Goal: Task Accomplishment & Management: Manage account settings

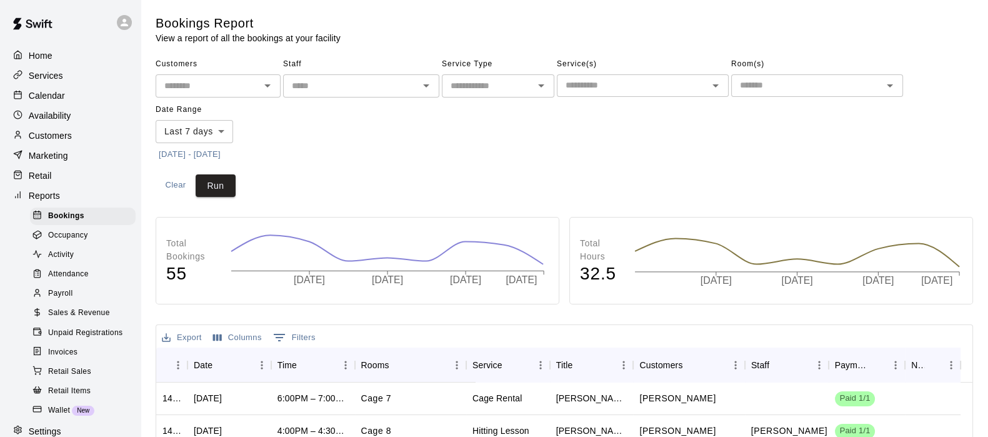
click at [44, 139] on p "Customers" at bounding box center [50, 135] width 43 height 13
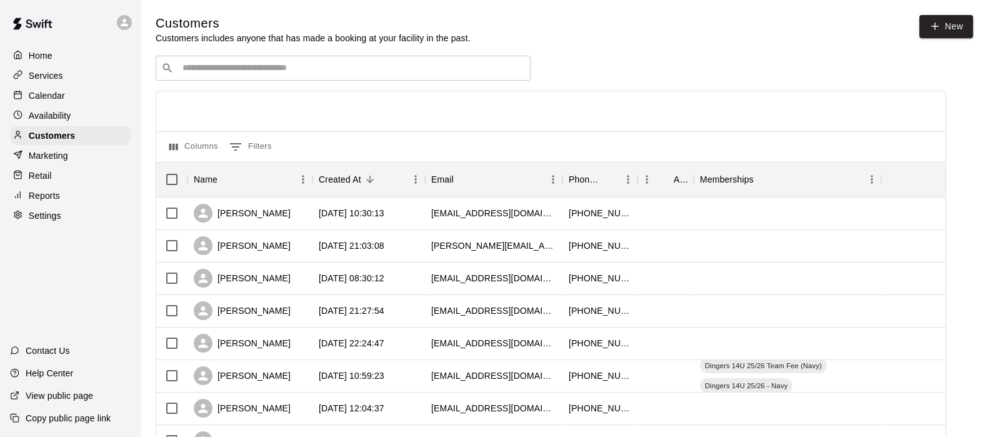
click at [212, 64] on input "Search customers by name or email" at bounding box center [352, 68] width 346 height 13
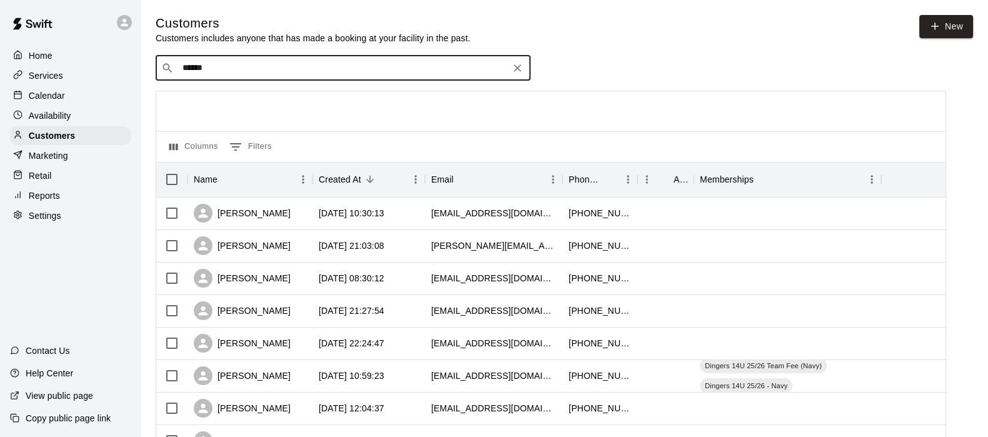
type input "*******"
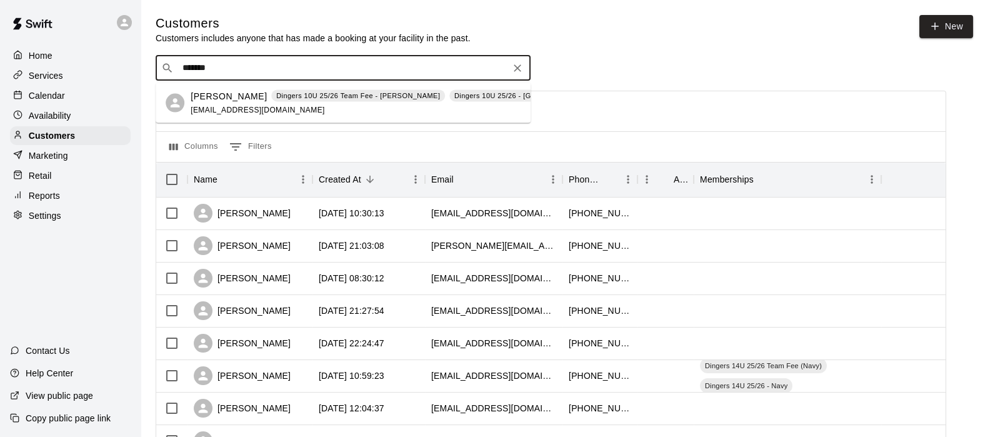
click at [218, 93] on p "[PERSON_NAME]" at bounding box center [229, 95] width 76 height 13
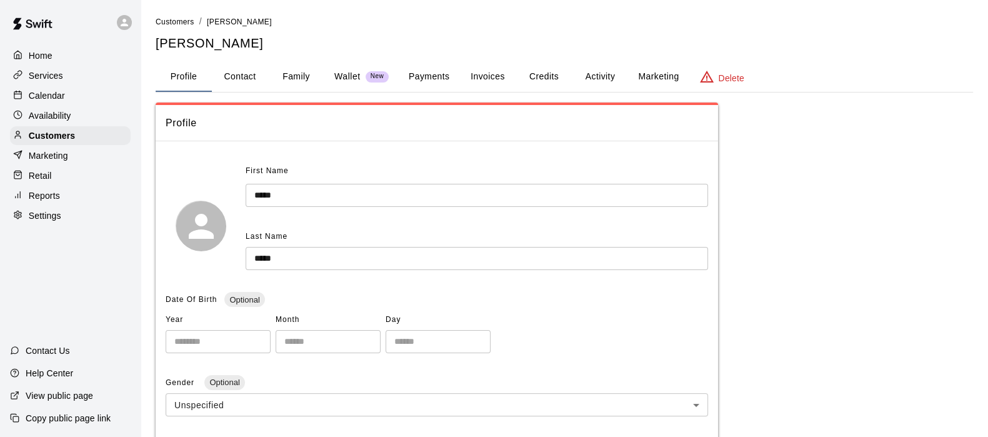
click at [413, 71] on button "Payments" at bounding box center [429, 77] width 61 height 30
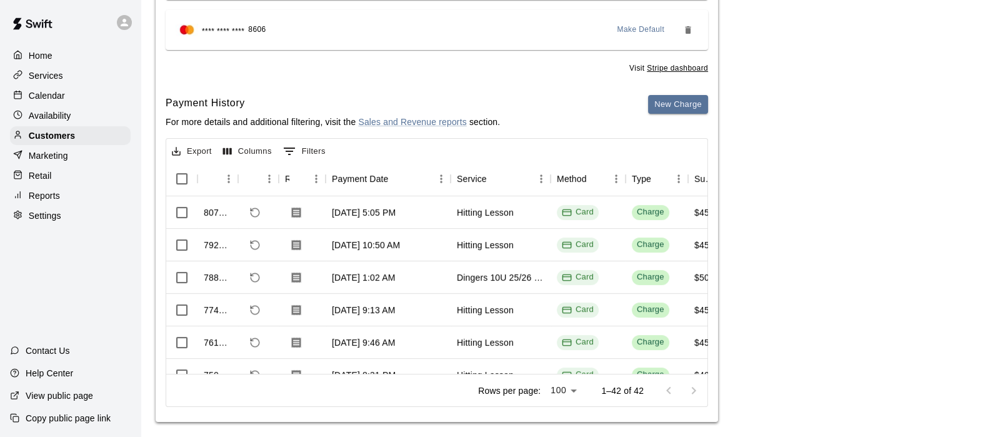
click at [88, 138] on div "Customers" at bounding box center [70, 135] width 121 height 19
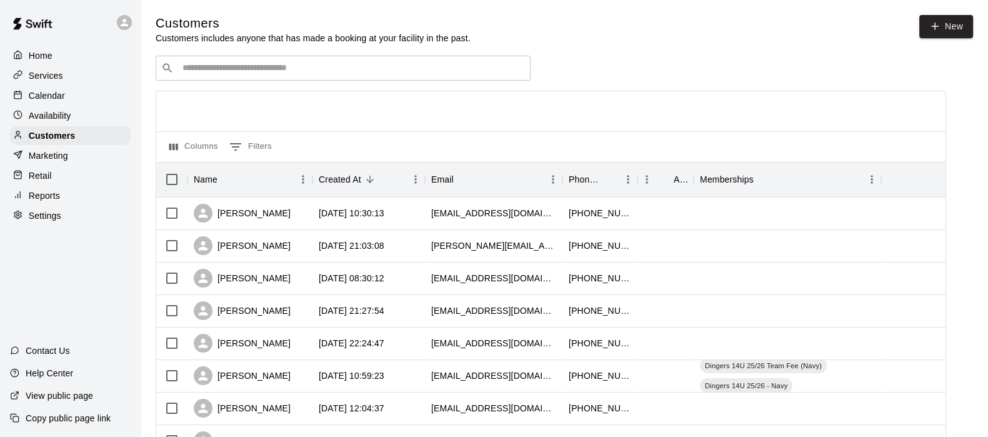
click at [192, 74] on input "Search customers by name or email" at bounding box center [352, 68] width 346 height 13
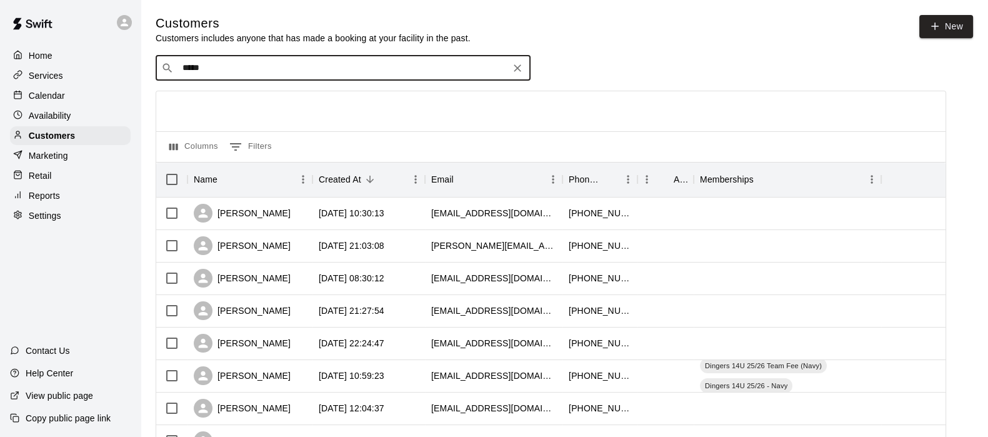
type input "******"
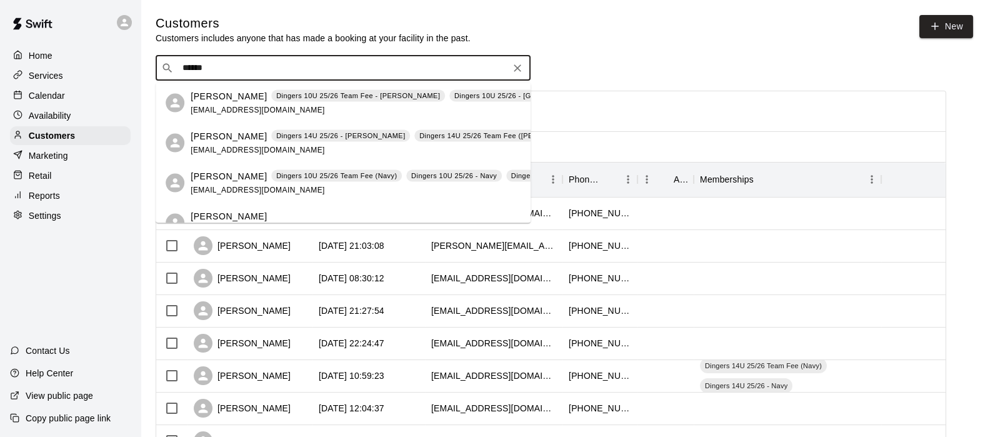
click at [203, 98] on p "[PERSON_NAME]" at bounding box center [229, 95] width 76 height 13
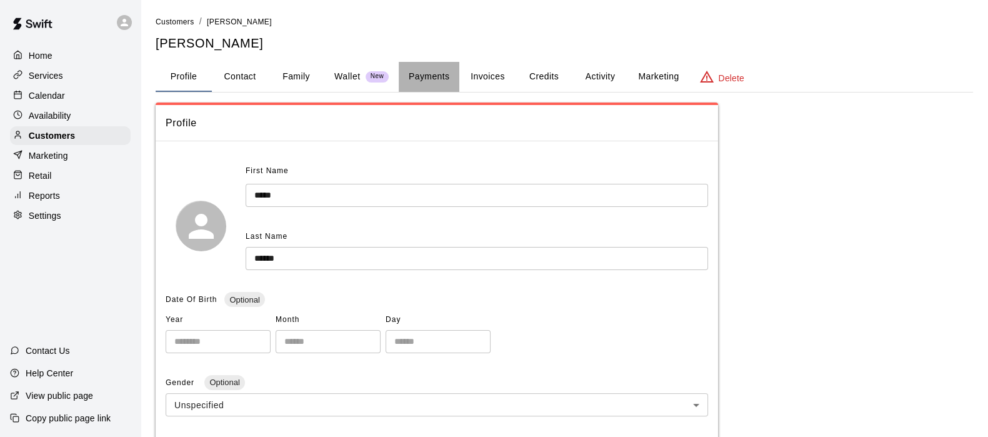
click at [428, 83] on button "Payments" at bounding box center [429, 77] width 61 height 30
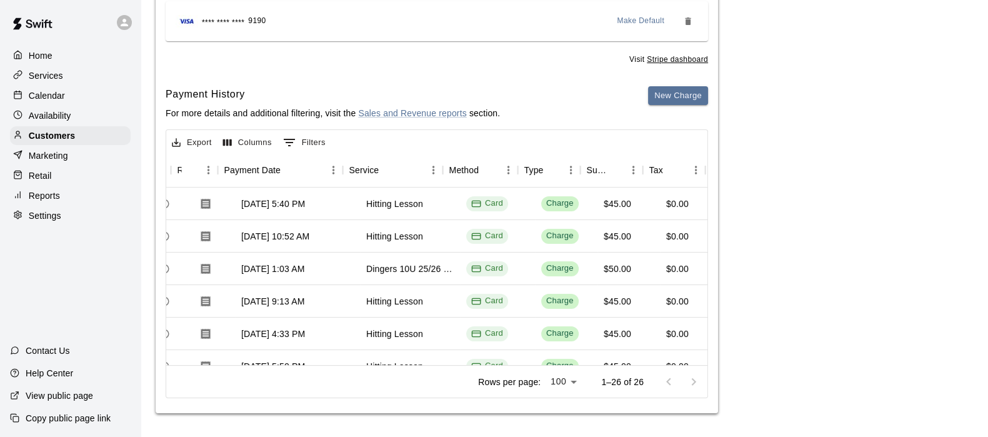
scroll to position [0, 122]
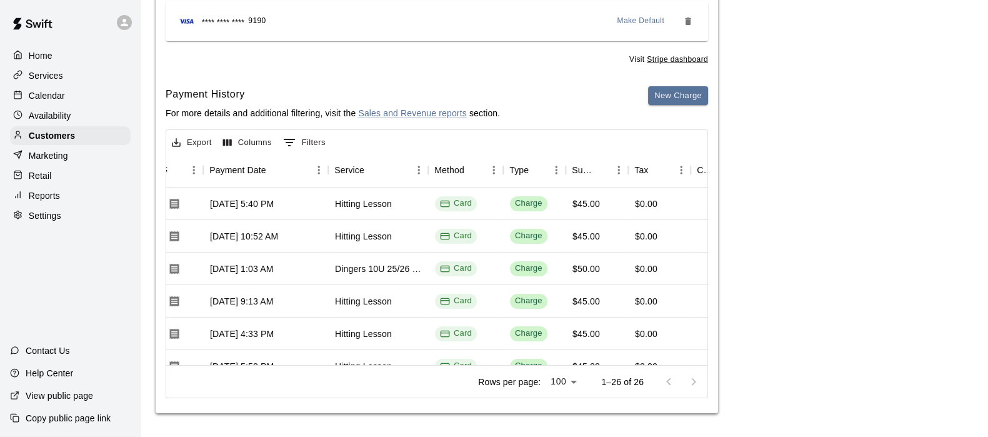
click at [41, 101] on p "Calendar" at bounding box center [47, 95] width 36 height 13
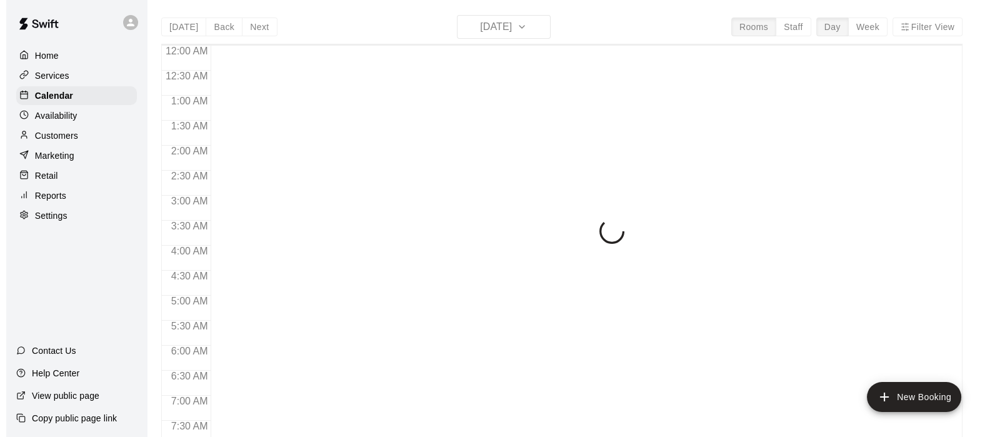
scroll to position [794, 0]
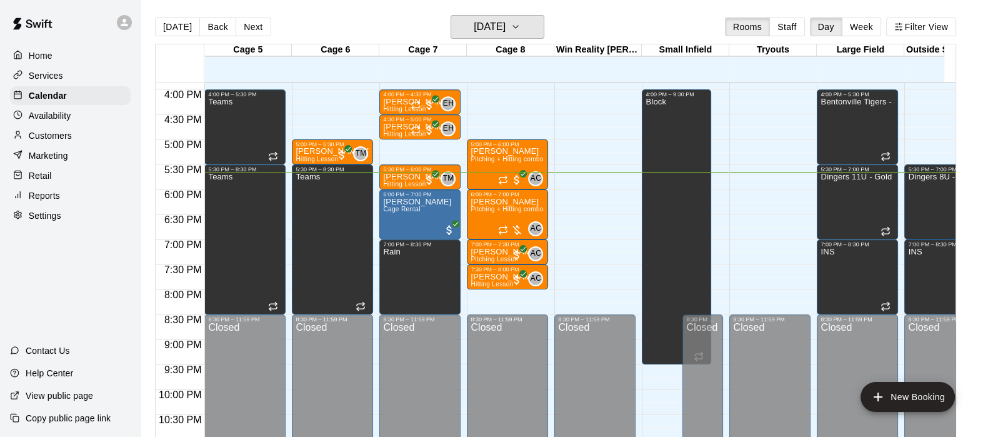
click at [478, 26] on h6 "[DATE]" at bounding box center [490, 27] width 32 height 18
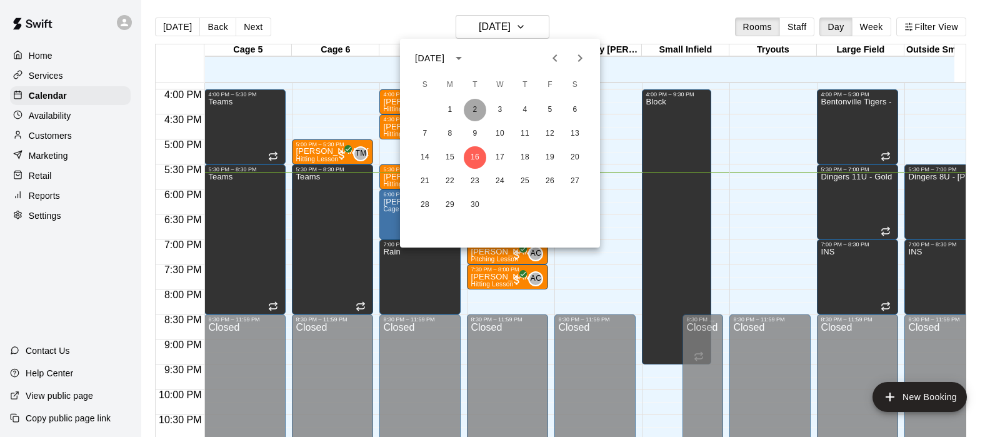
click at [471, 108] on button "2" at bounding box center [475, 110] width 23 height 23
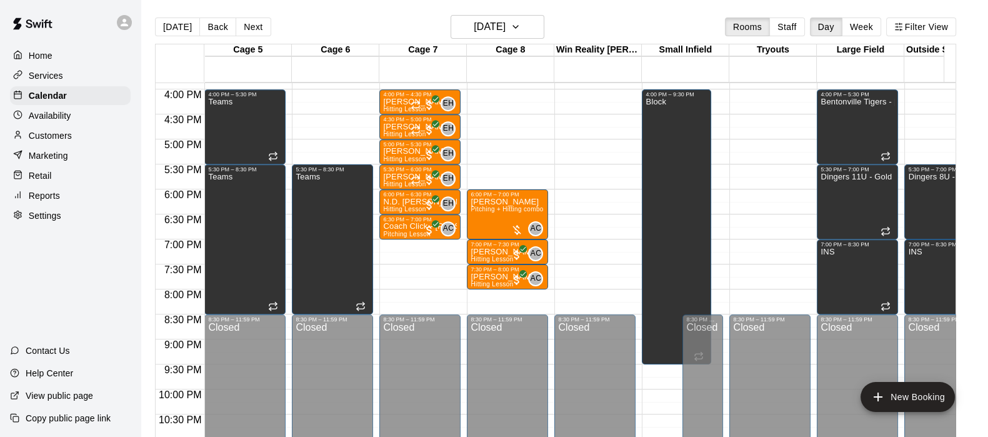
click at [508, 206] on span "Pitching + Hitting combo" at bounding box center [507, 209] width 73 height 7
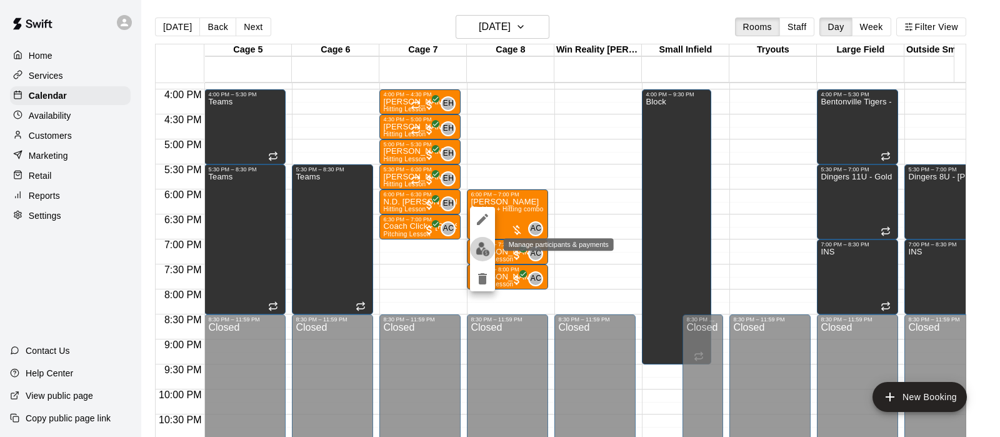
click at [478, 255] on img "edit" at bounding box center [483, 249] width 14 height 14
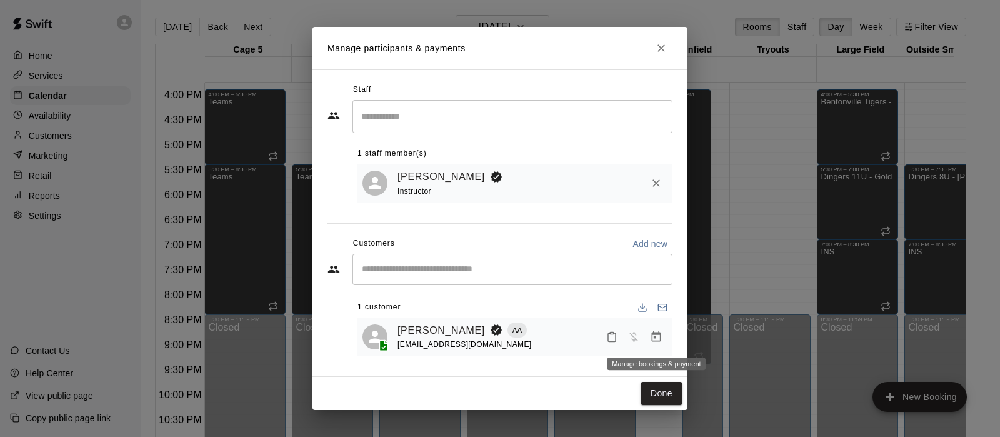
click at [655, 339] on icon "Manage bookings & payment" at bounding box center [656, 336] width 9 height 11
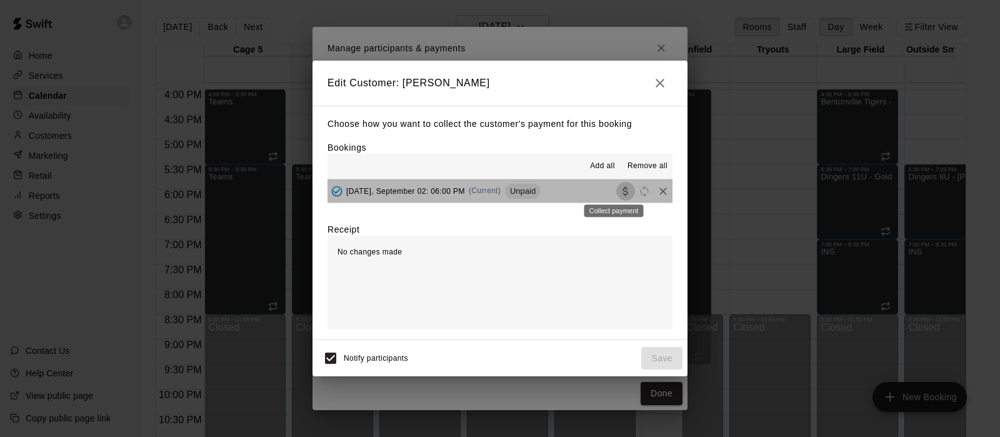
click at [623, 190] on icon "Collect payment" at bounding box center [625, 190] width 5 height 9
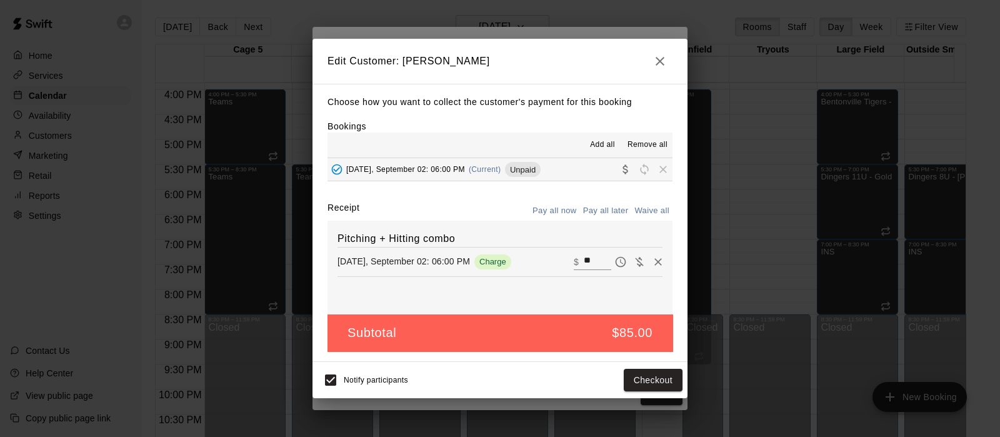
click at [641, 382] on button "Checkout" at bounding box center [653, 380] width 59 height 23
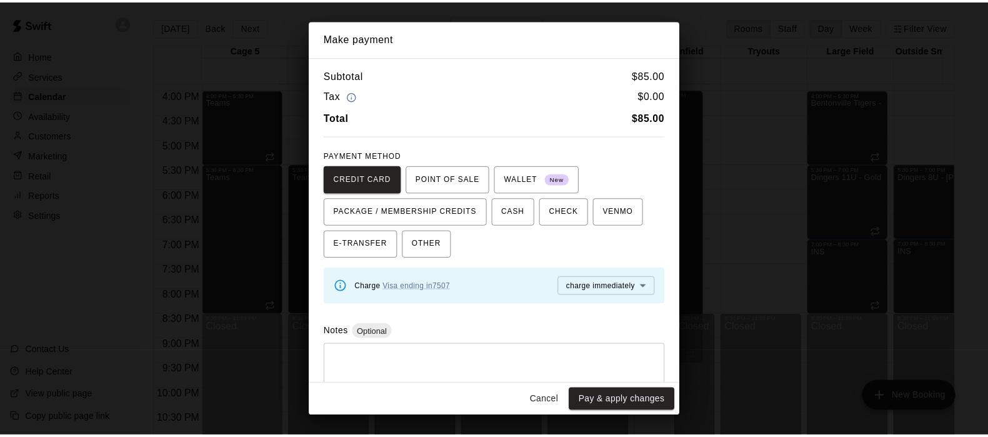
scroll to position [28, 0]
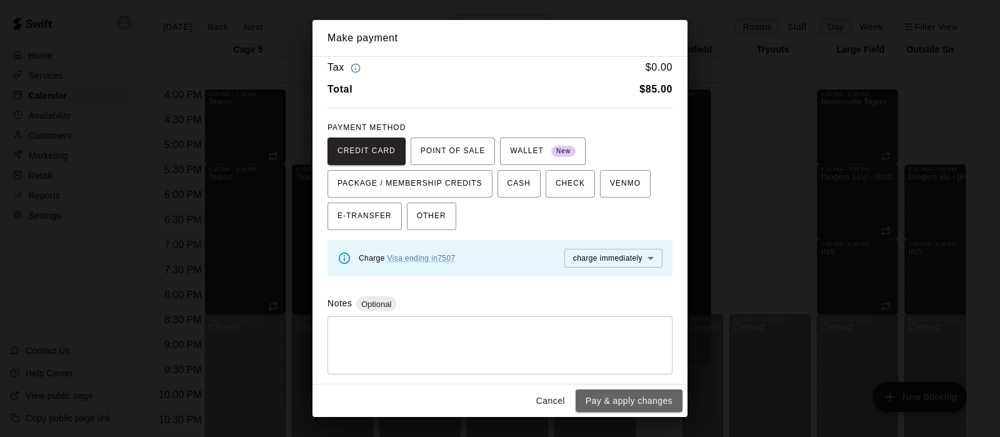
click at [641, 398] on button "Pay & apply changes" at bounding box center [629, 400] width 107 height 23
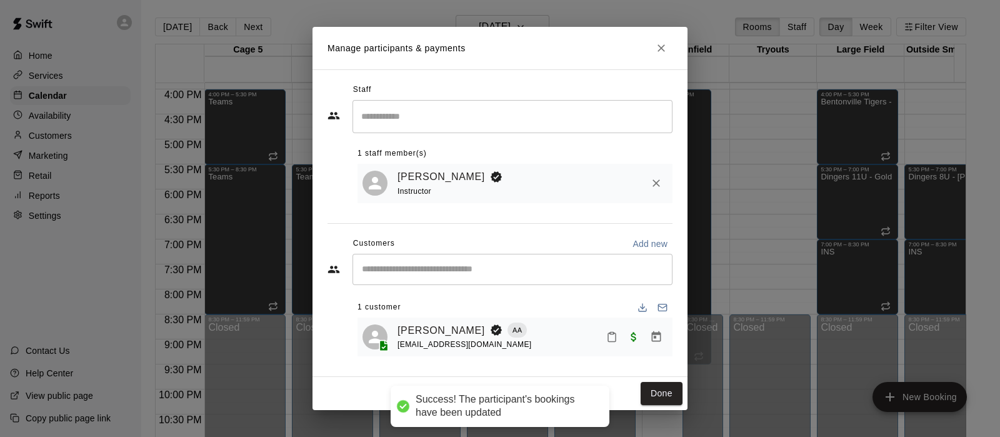
click at [664, 398] on button "Done" at bounding box center [662, 393] width 42 height 23
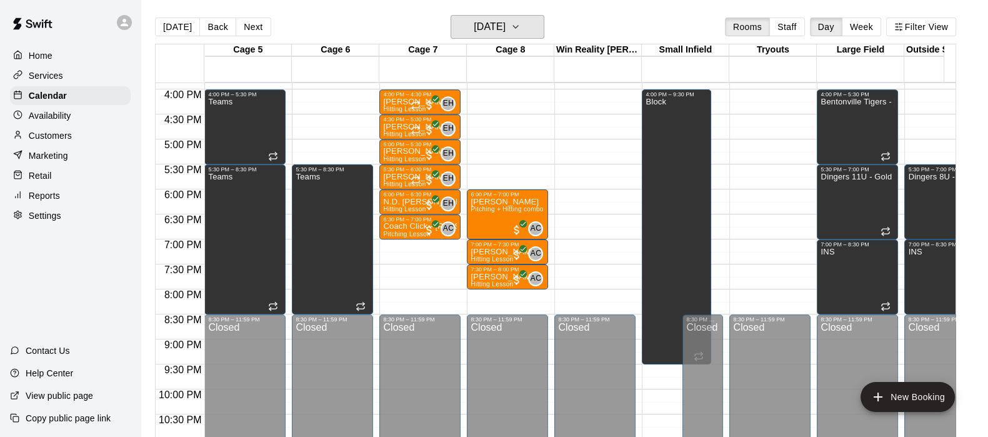
click at [474, 28] on h6 "[DATE]" at bounding box center [490, 27] width 32 height 18
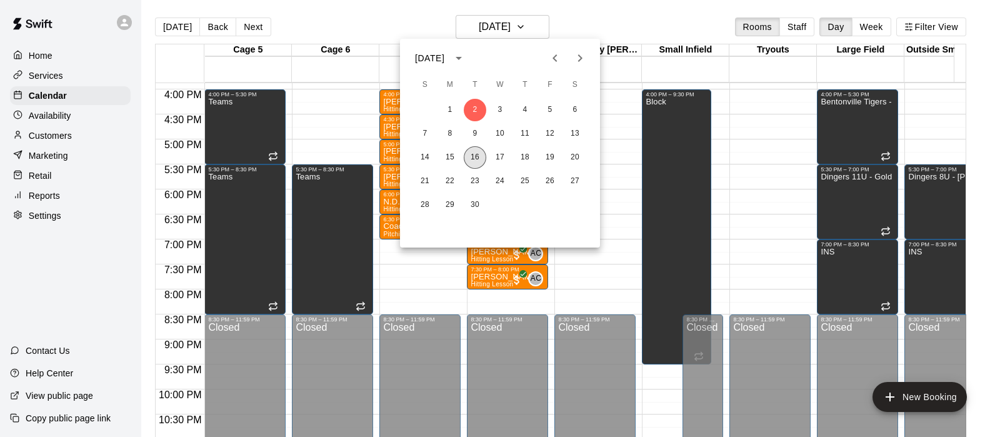
click at [474, 154] on button "16" at bounding box center [475, 157] width 23 height 23
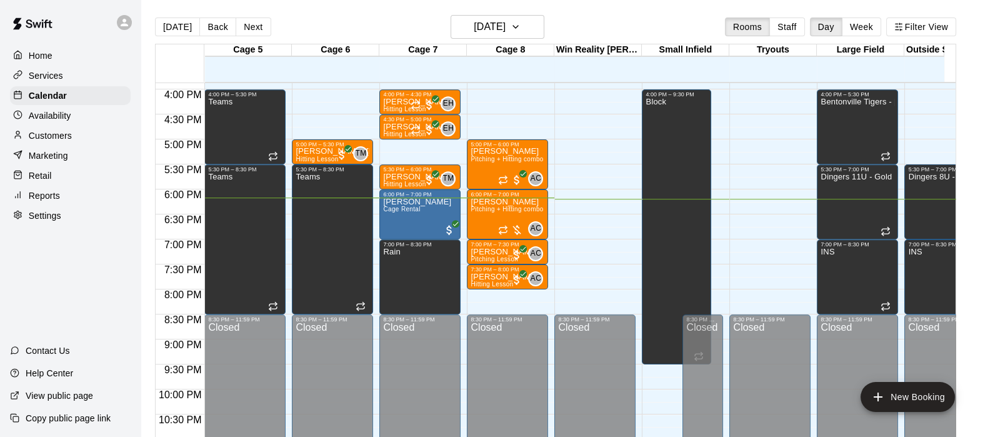
click at [50, 138] on p "Customers" at bounding box center [50, 135] width 43 height 13
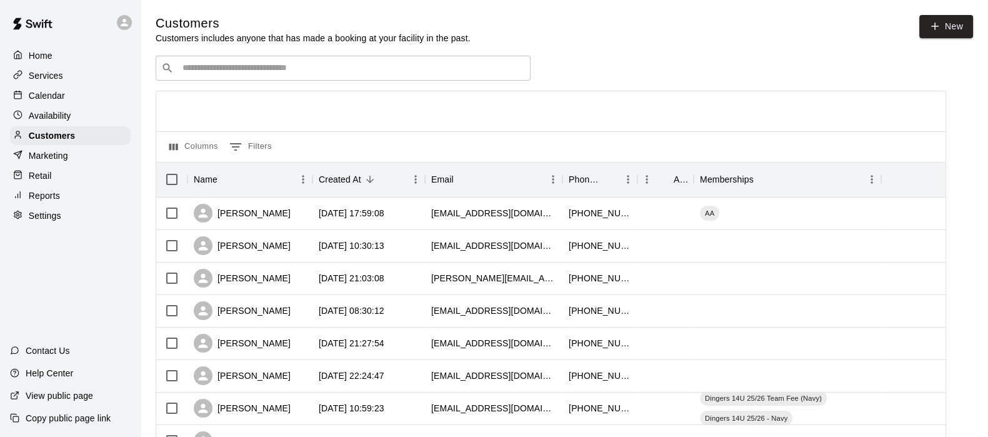
click at [297, 68] on input "Search customers by name or email" at bounding box center [352, 68] width 346 height 13
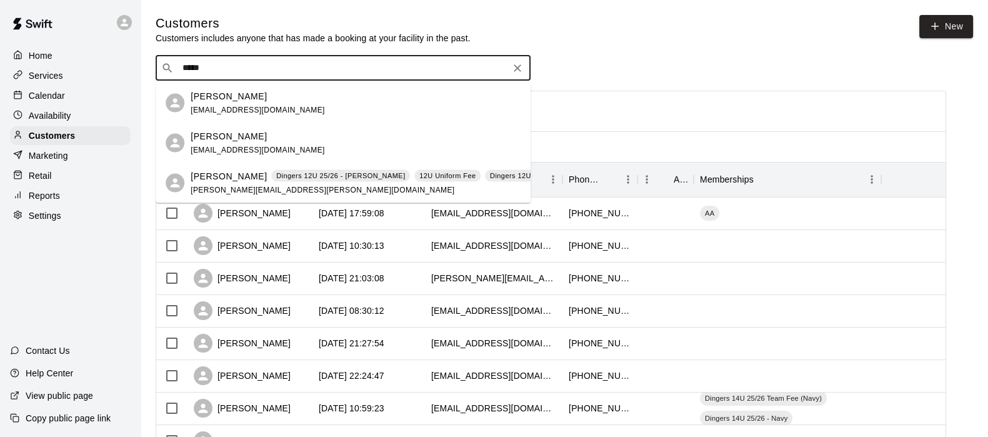
type input "******"
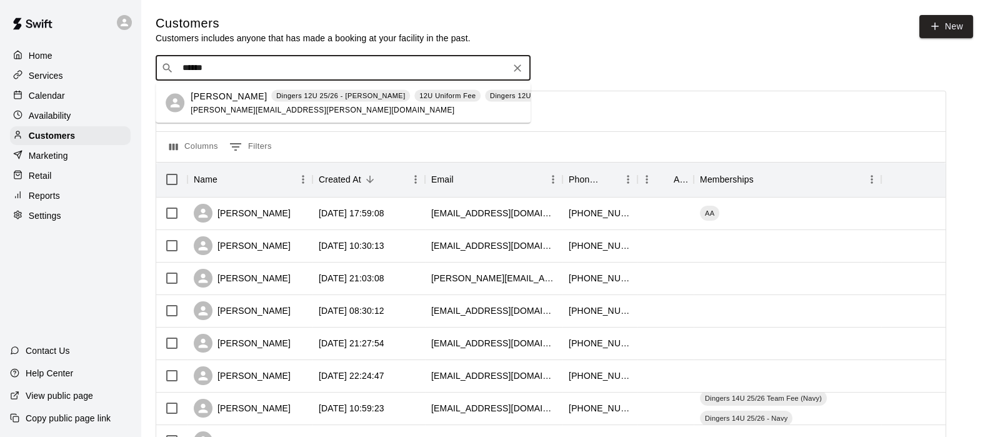
click at [233, 107] on span "[PERSON_NAME][EMAIL_ADDRESS][PERSON_NAME][DOMAIN_NAME]" at bounding box center [323, 109] width 264 height 9
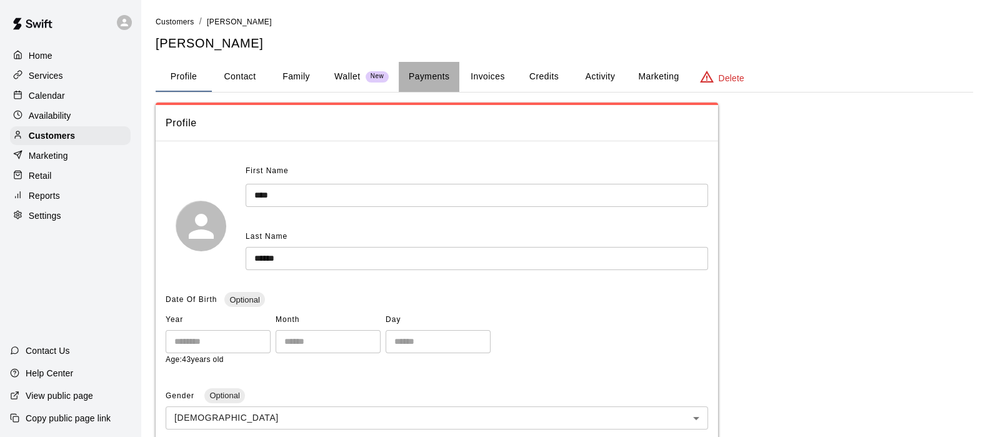
click at [429, 74] on button "Payments" at bounding box center [429, 77] width 61 height 30
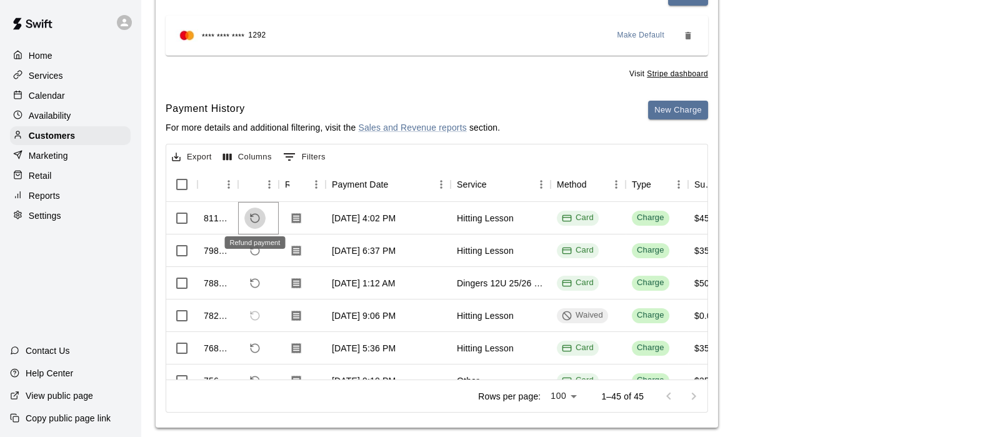
click at [255, 214] on icon "Refund payment" at bounding box center [254, 218] width 11 height 11
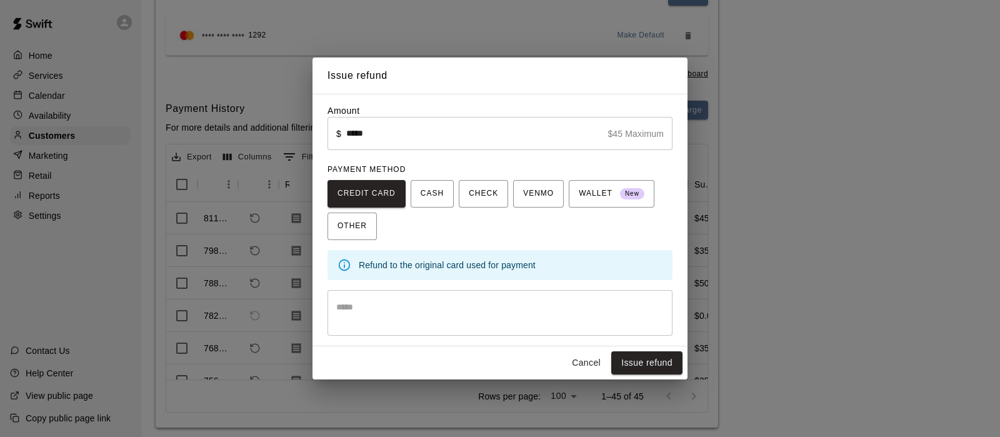
click at [375, 137] on input "*****" at bounding box center [474, 133] width 256 height 33
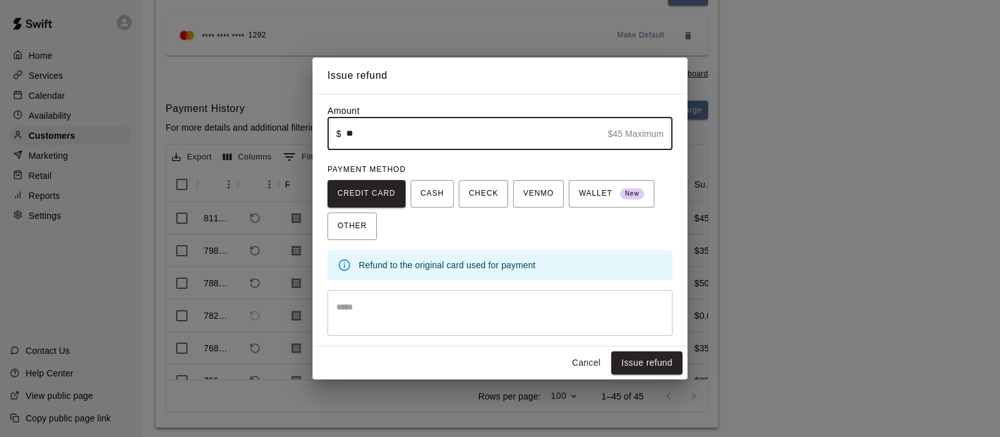
type input "*****"
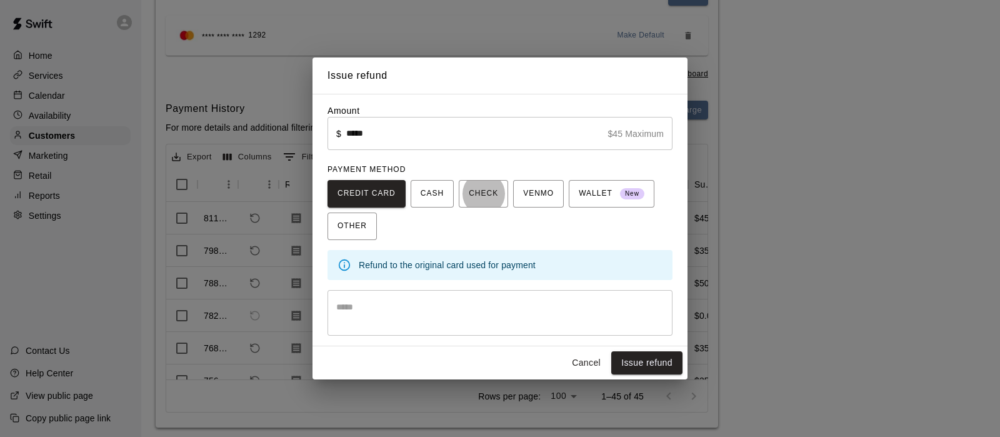
click at [382, 308] on textarea at bounding box center [500, 313] width 328 height 25
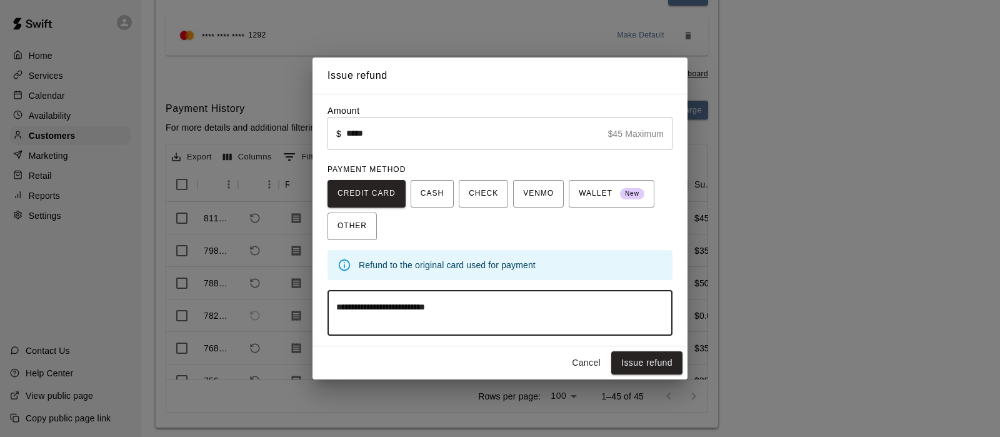
type textarea "**********"
click at [643, 362] on button "Issue refund" at bounding box center [646, 362] width 71 height 23
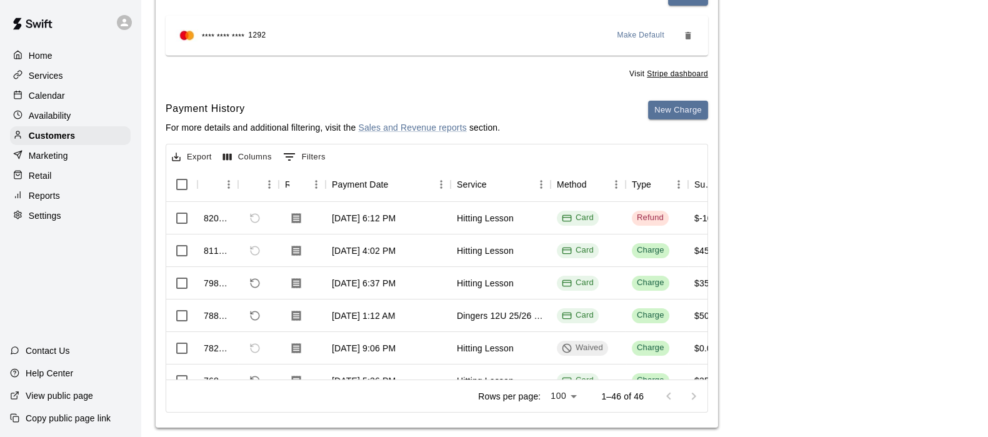
click at [70, 97] on div "Calendar" at bounding box center [70, 95] width 121 height 19
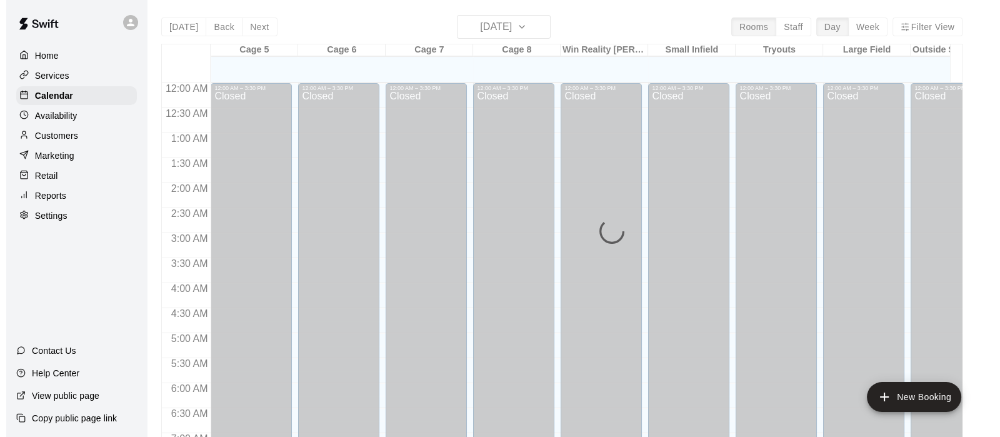
scroll to position [794, 0]
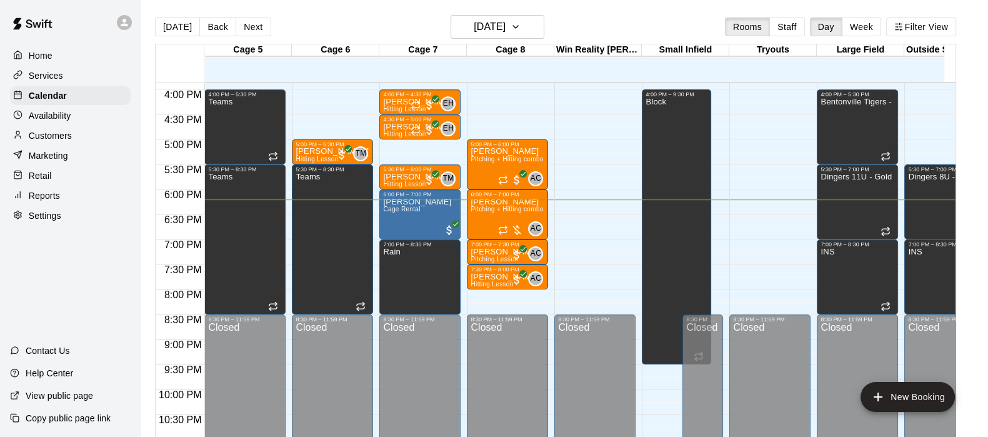
click at [254, 18] on button "Next" at bounding box center [253, 27] width 35 height 19
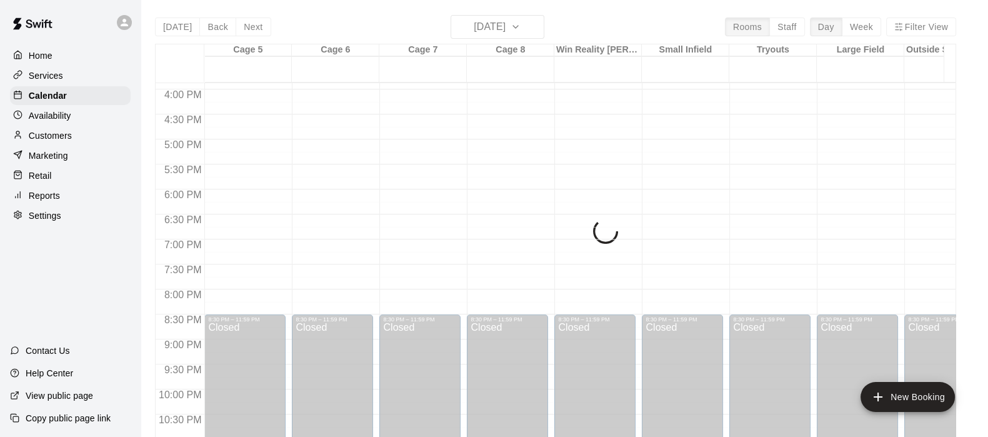
click at [254, 19] on div "[DATE] Back [DATE][DATE] Rooms Staff Day Week Filter View Cage 5 17 Wed Cage 6 …" at bounding box center [555, 233] width 801 height 437
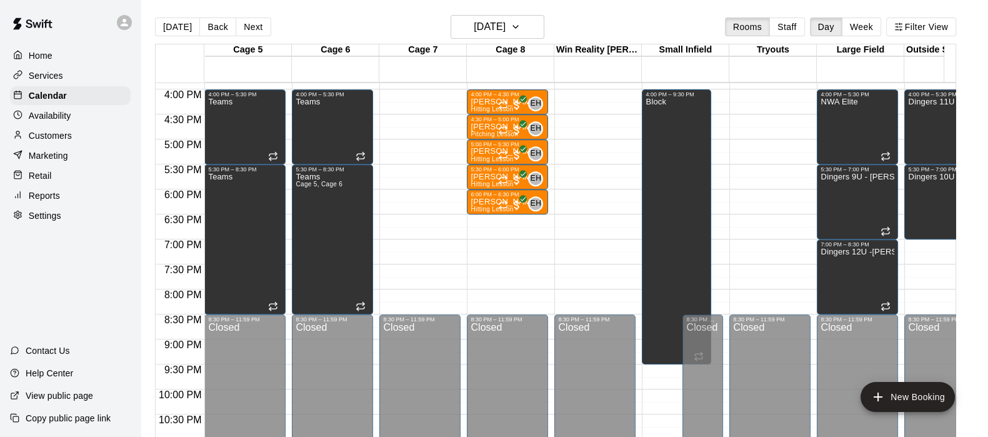
click at [240, 29] on button "Next" at bounding box center [253, 27] width 35 height 19
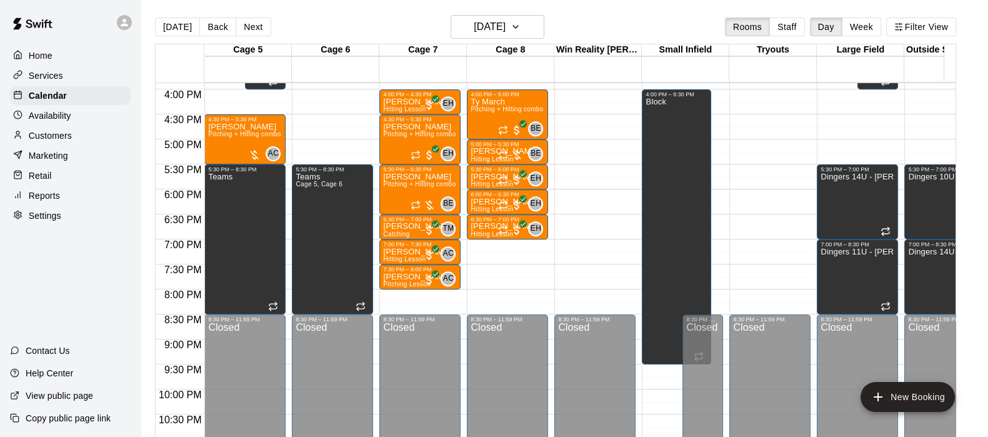
click at [516, 154] on div at bounding box center [510, 155] width 25 height 13
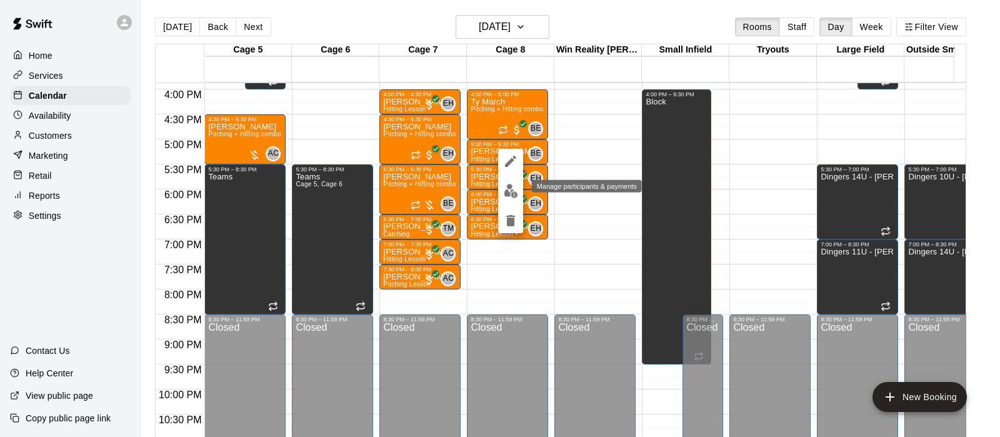
click at [514, 188] on img "edit" at bounding box center [511, 191] width 14 height 14
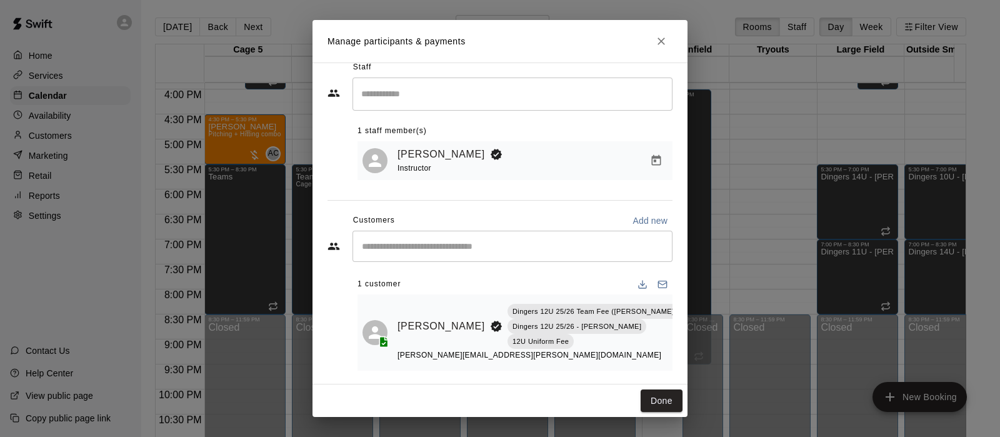
scroll to position [24, 0]
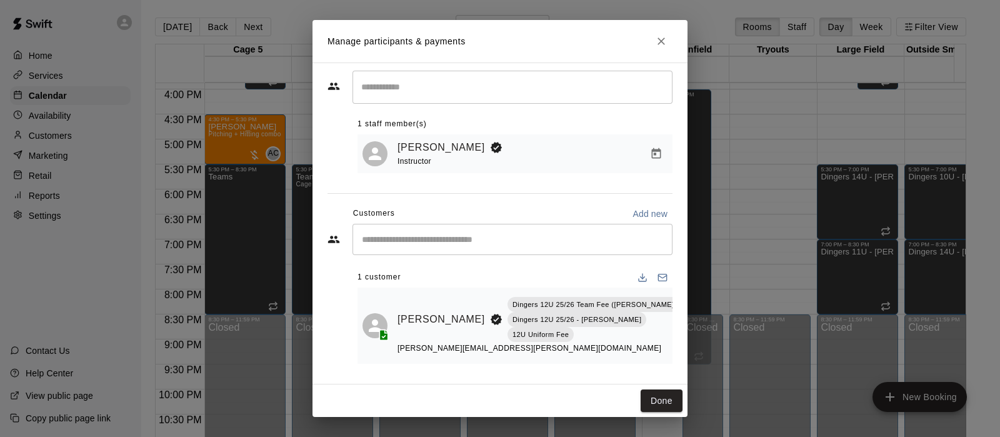
click at [663, 40] on icon "Close" at bounding box center [661, 41] width 13 height 13
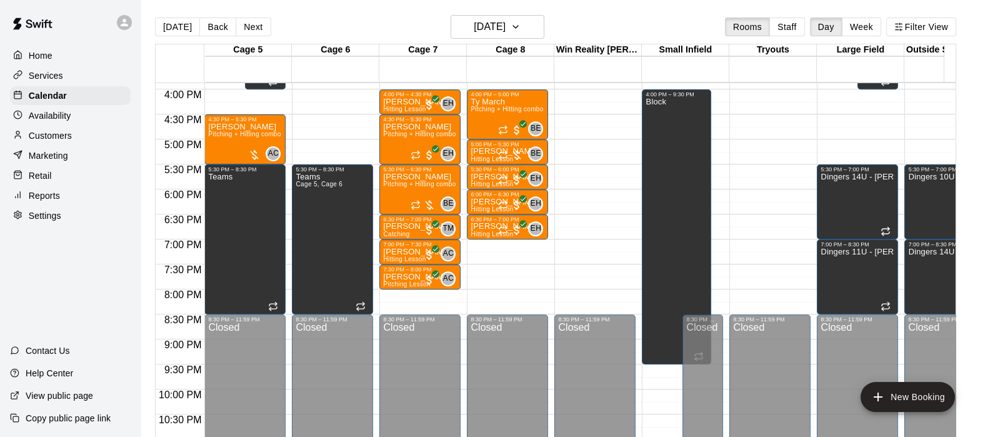
click at [482, 141] on div at bounding box center [508, 141] width 74 height 0
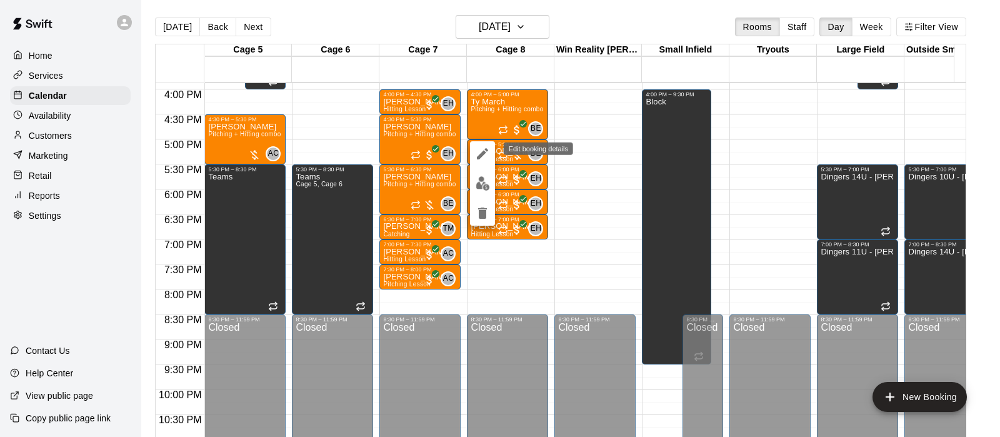
click at [481, 153] on icon "edit" at bounding box center [482, 153] width 11 height 11
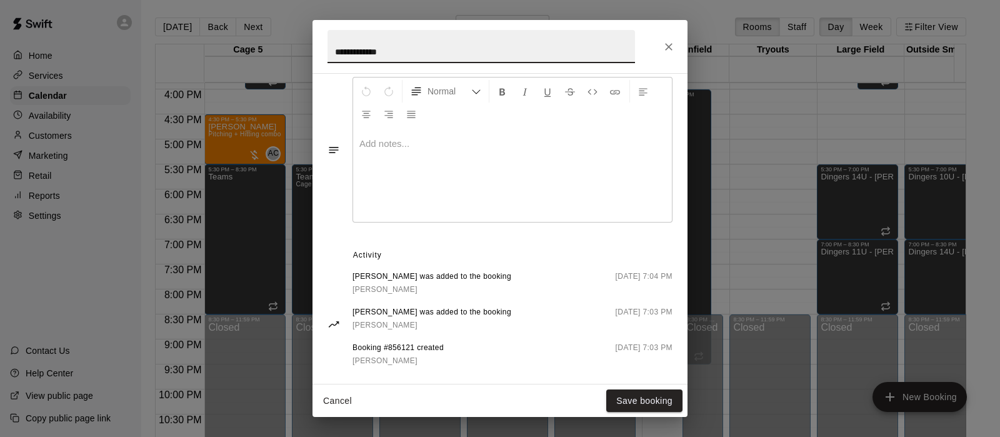
scroll to position [459, 0]
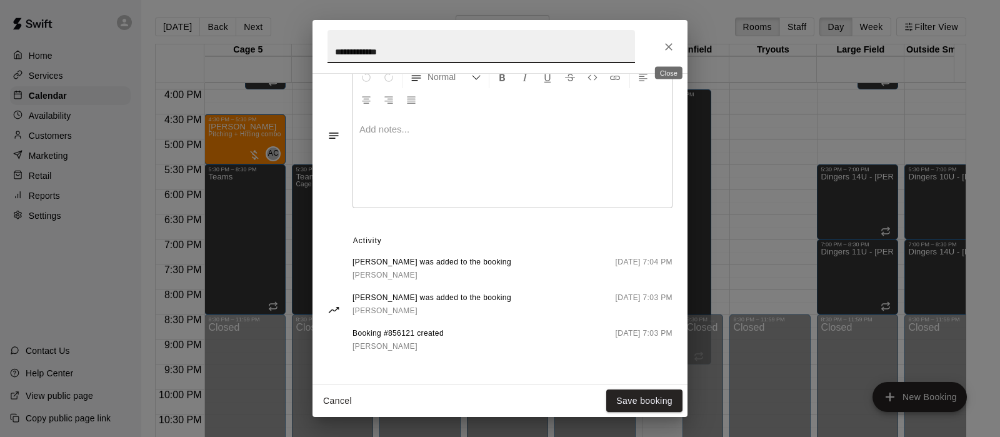
click at [666, 46] on icon "Close" at bounding box center [669, 47] width 13 height 13
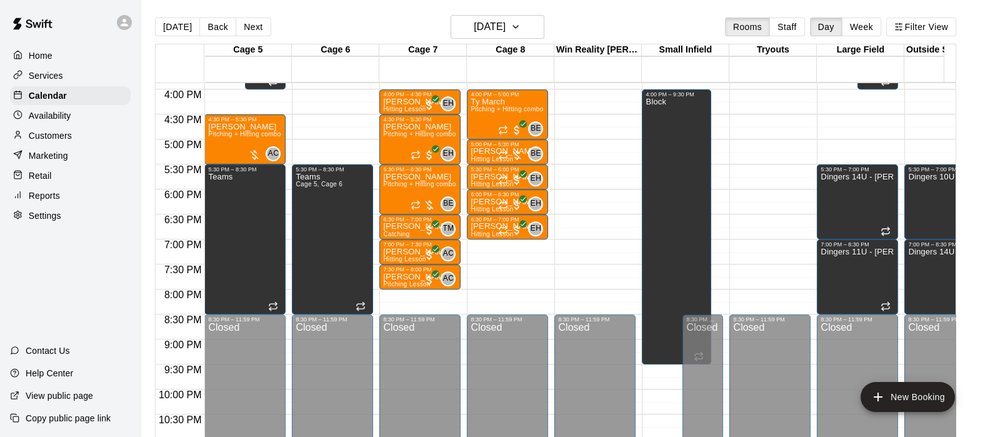
click at [514, 148] on div "BE 0" at bounding box center [520, 153] width 45 height 15
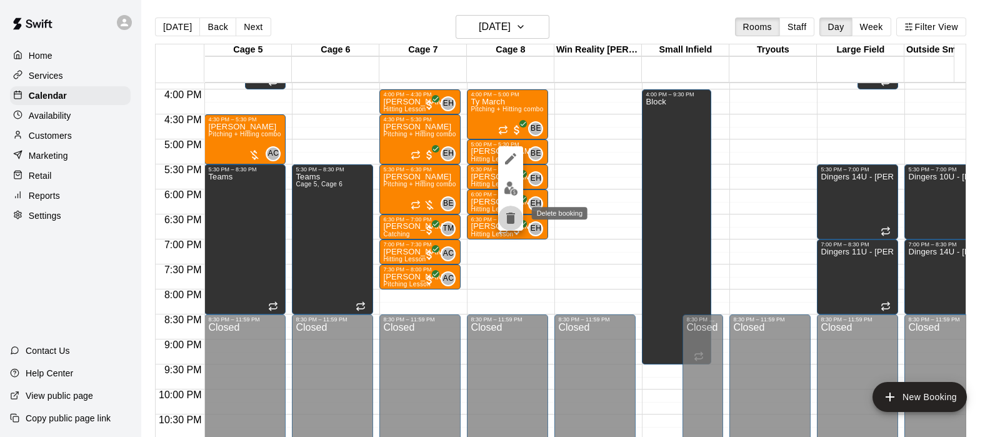
click at [512, 223] on icon "delete" at bounding box center [510, 218] width 9 height 11
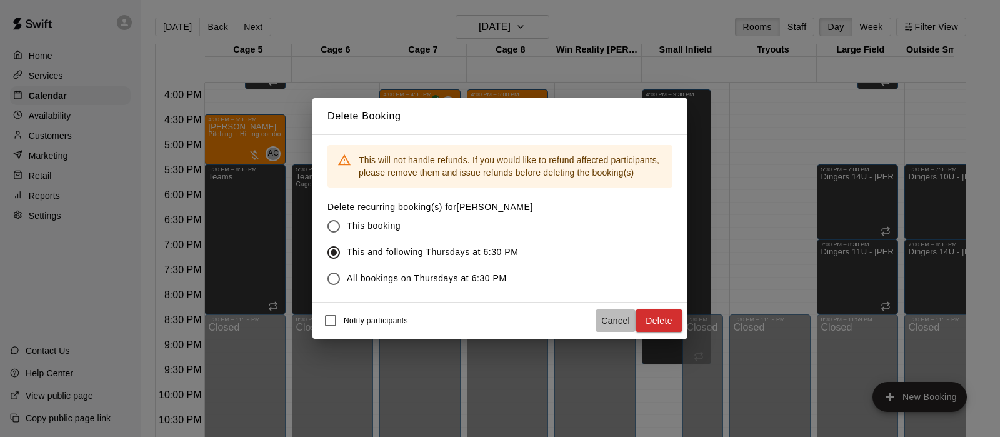
click at [603, 314] on button "Cancel" at bounding box center [616, 320] width 40 height 23
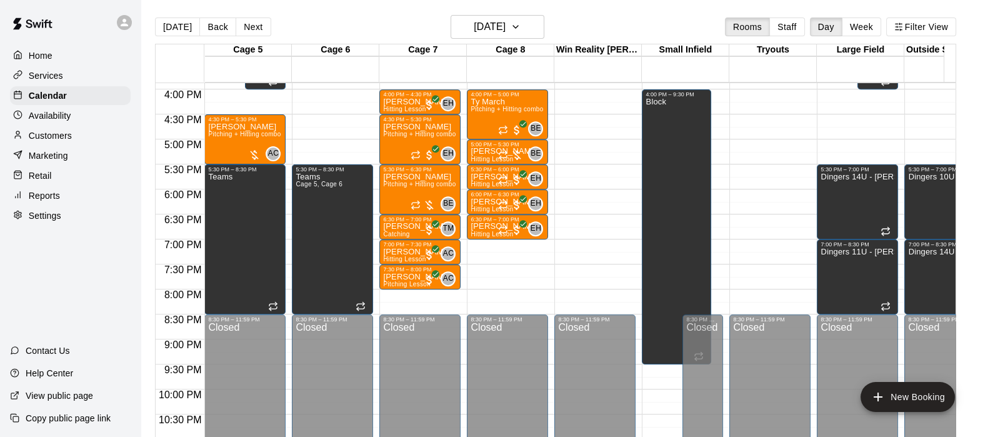
click at [478, 146] on div "5:00 PM – 5:30 PM" at bounding box center [508, 144] width 74 height 6
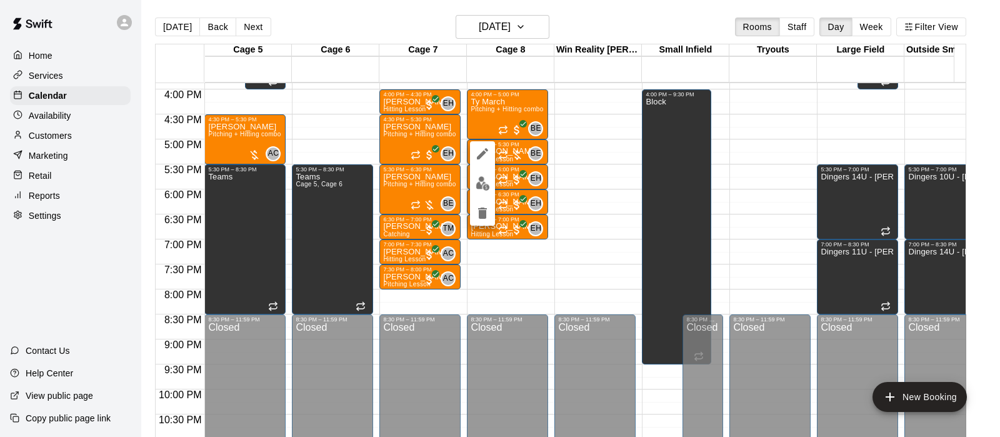
click at [574, 171] on div at bounding box center [500, 218] width 1000 height 437
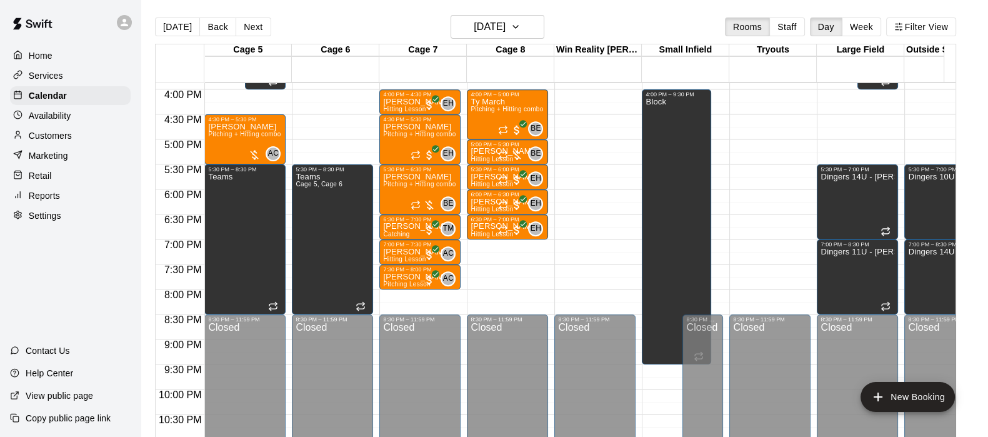
click at [517, 158] on div at bounding box center [510, 155] width 25 height 13
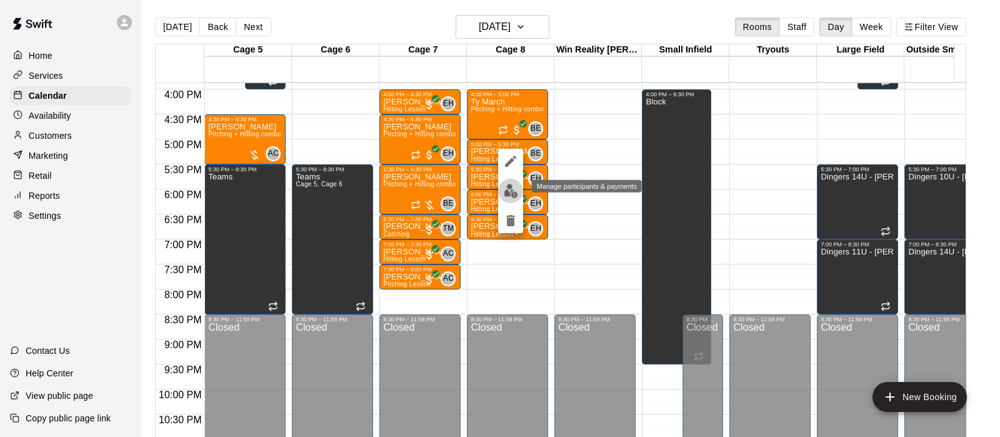
click at [506, 187] on img "edit" at bounding box center [511, 191] width 14 height 14
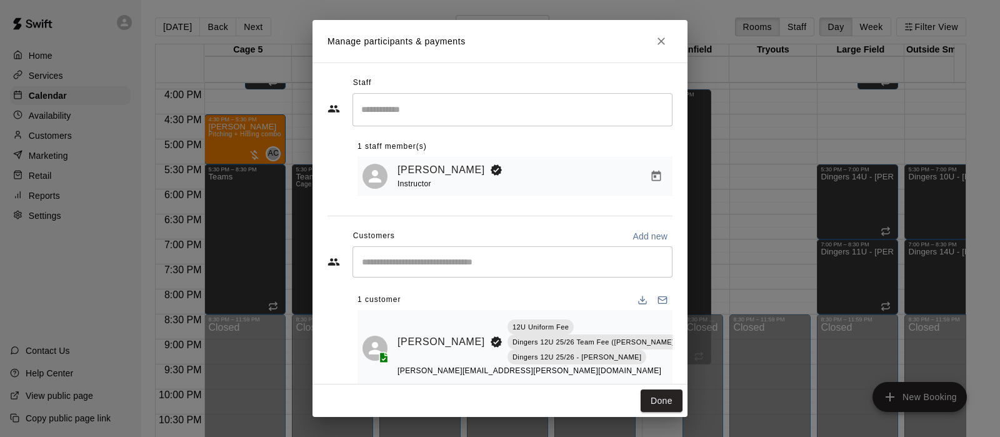
scroll to position [24, 0]
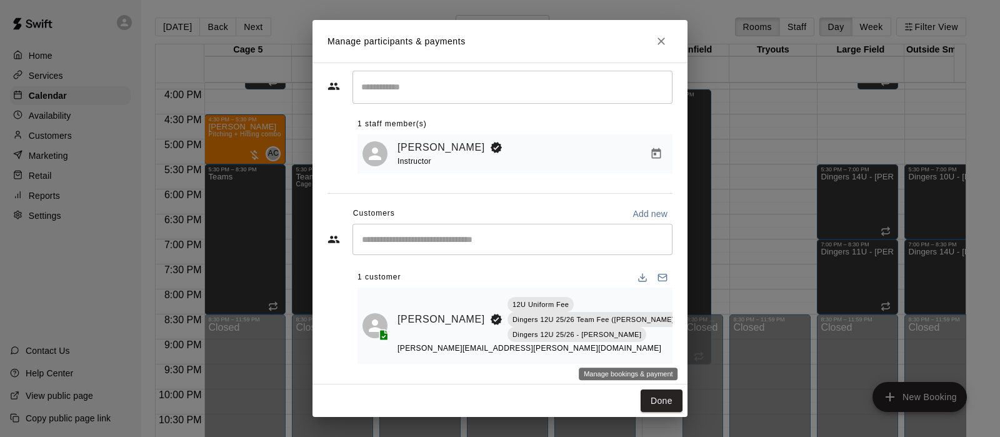
click at [688, 348] on icon "Manage bookings & payment" at bounding box center [692, 347] width 9 height 11
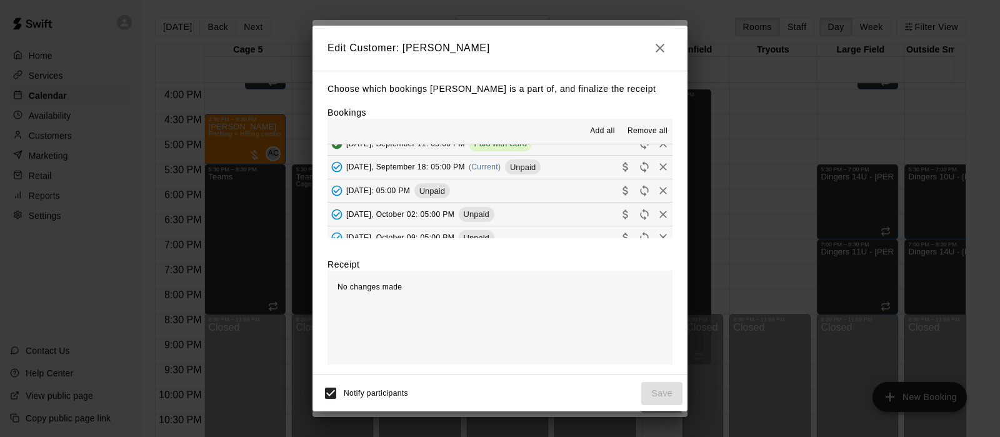
scroll to position [412, 0]
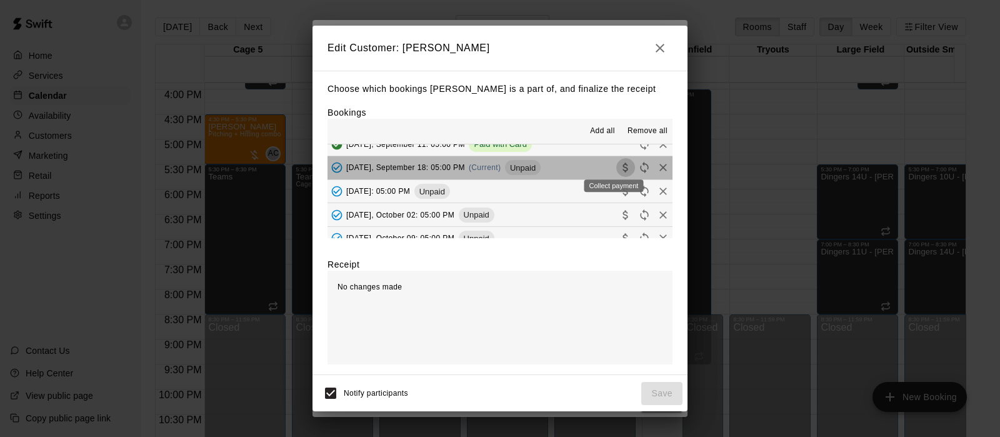
click at [623, 169] on icon "Collect payment" at bounding box center [625, 167] width 5 height 9
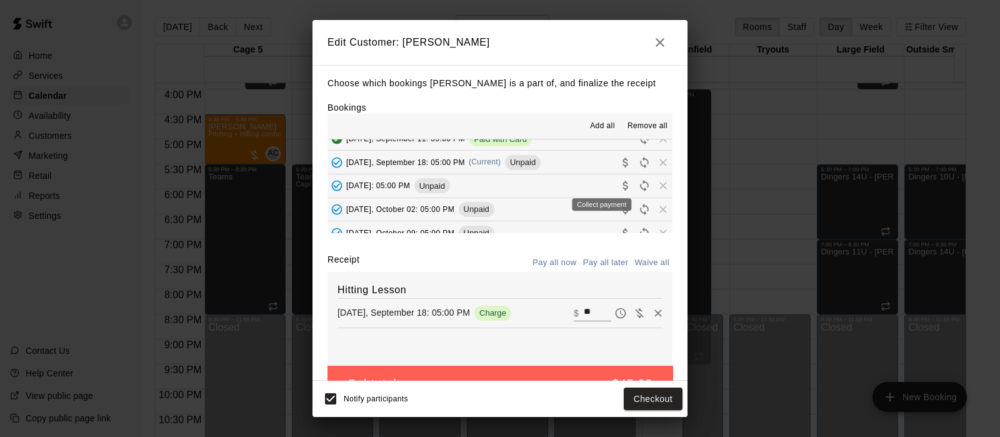
click at [623, 186] on icon "Collect payment" at bounding box center [625, 185] width 5 height 9
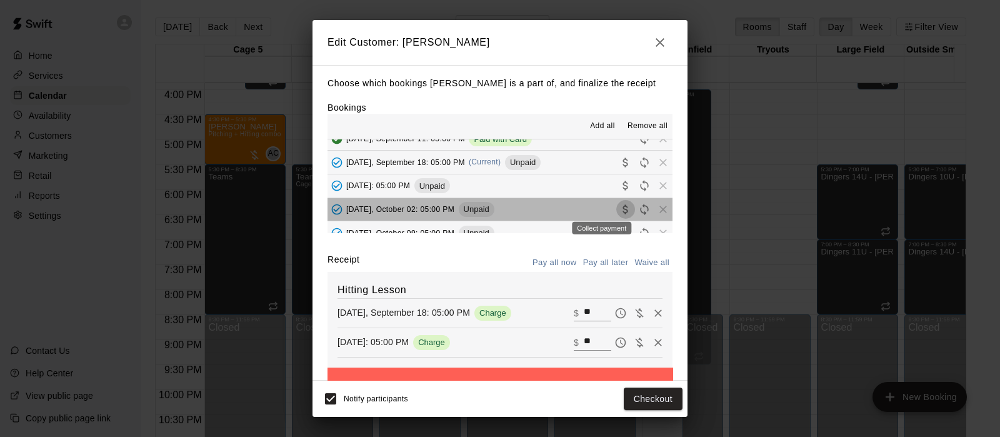
click at [620, 209] on icon "Collect payment" at bounding box center [626, 209] width 13 height 13
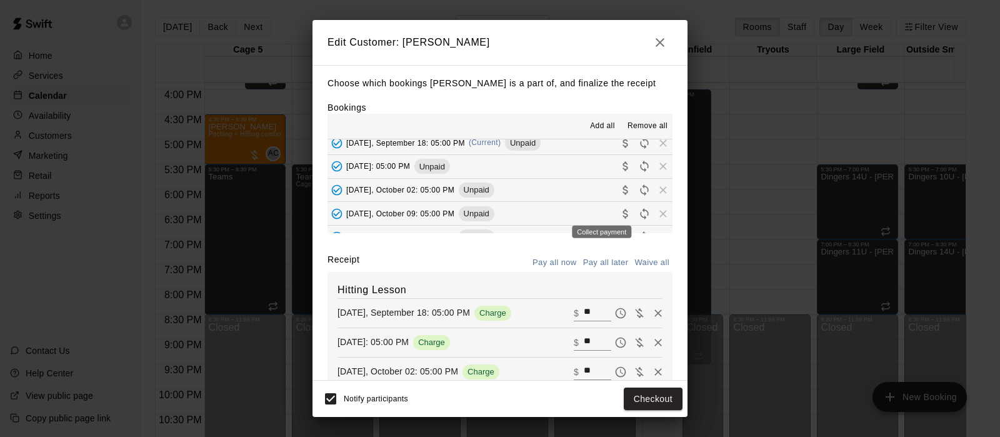
click at [620, 212] on icon "Collect payment" at bounding box center [626, 214] width 13 height 13
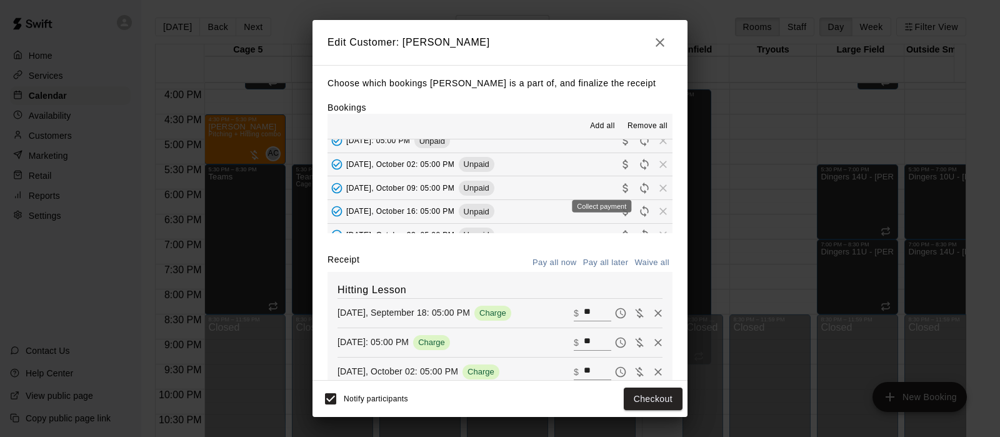
click at [602, 212] on div "Collect payment" at bounding box center [601, 206] width 59 height 13
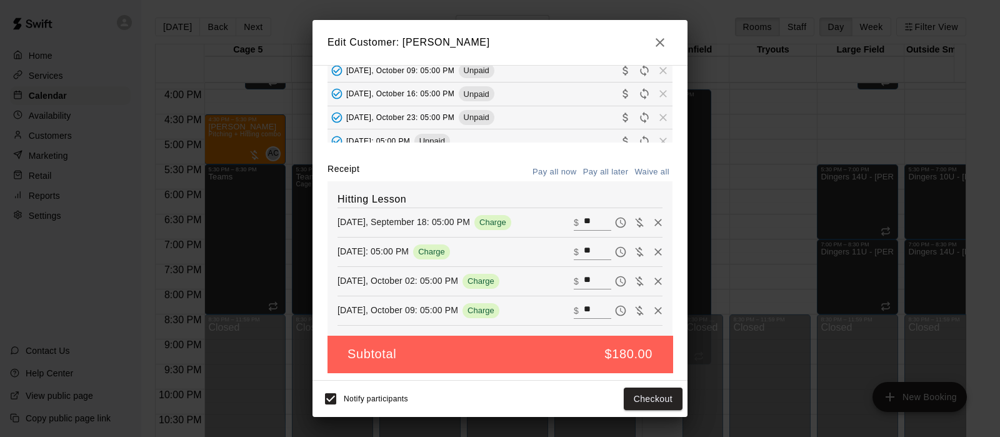
scroll to position [94, 0]
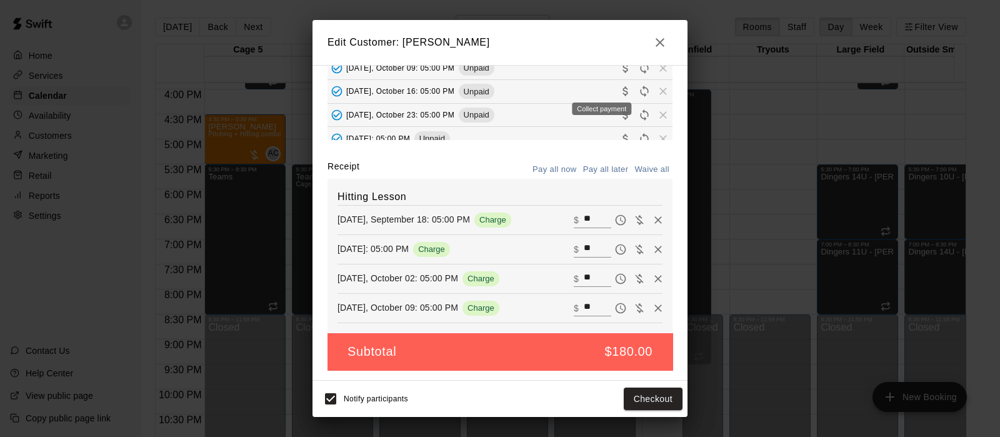
click at [620, 88] on icon "Collect payment" at bounding box center [626, 91] width 13 height 13
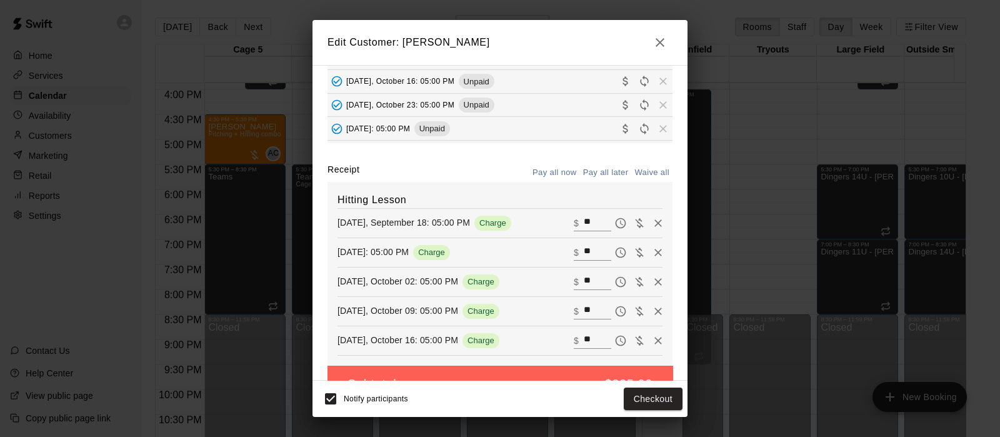
scroll to position [79, 0]
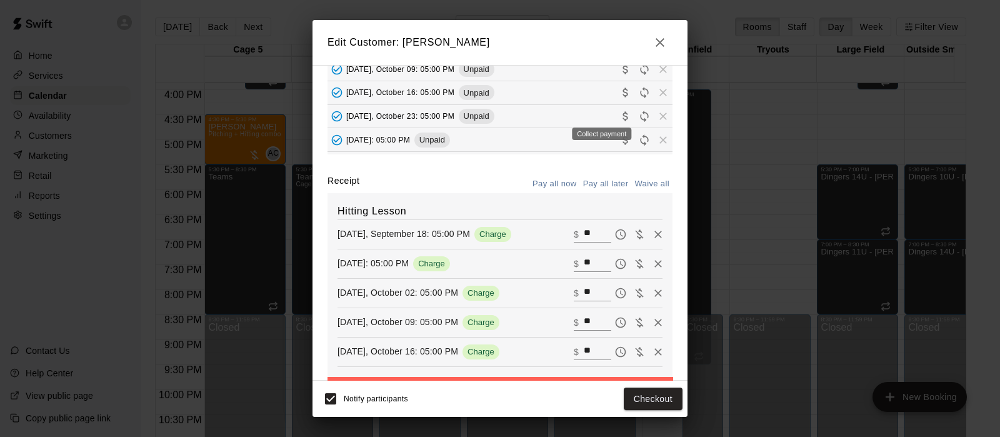
click at [620, 116] on icon "Collect payment" at bounding box center [626, 116] width 13 height 13
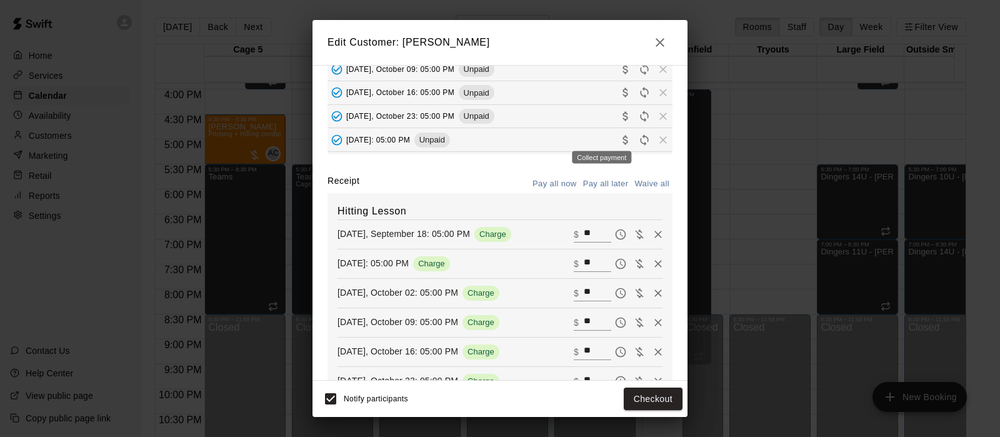
click at [597, 145] on div "Collect payment" at bounding box center [602, 154] width 62 height 23
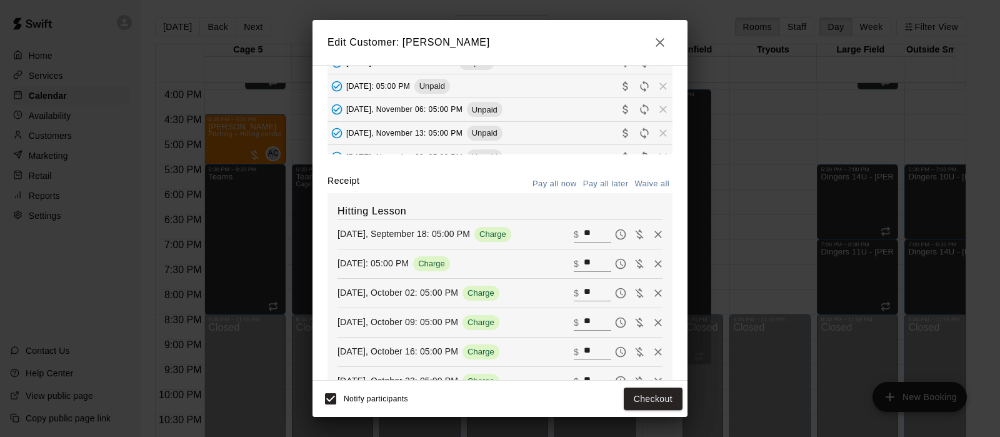
scroll to position [553, 0]
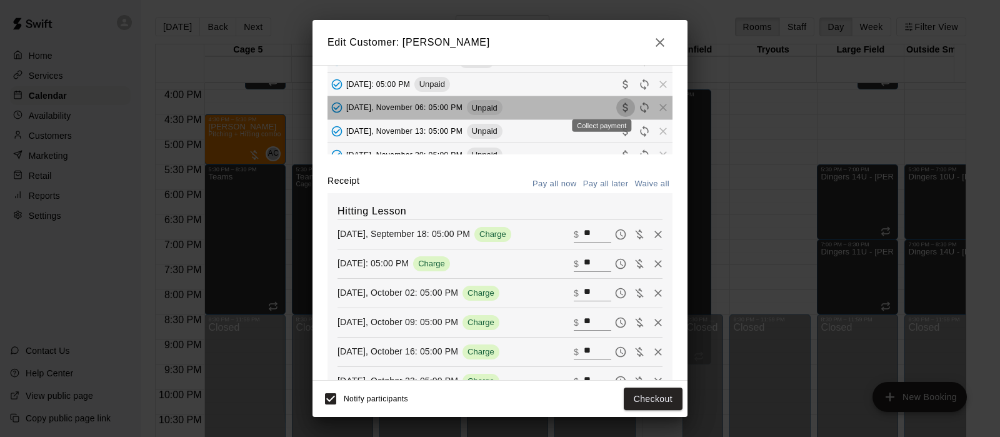
click at [620, 105] on icon "Collect payment" at bounding box center [626, 107] width 13 height 13
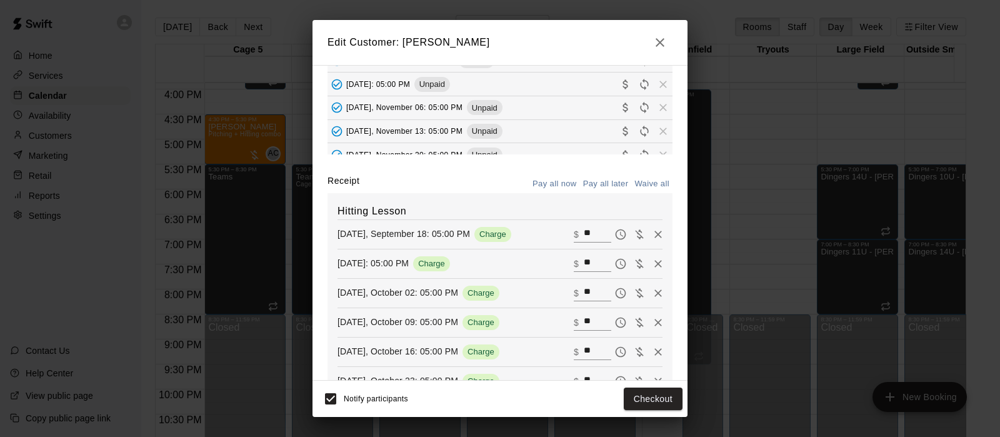
click at [598, 133] on body "Home Services Calendar Availability Customers Marketing Retail Reports Settings…" at bounding box center [500, 228] width 1000 height 457
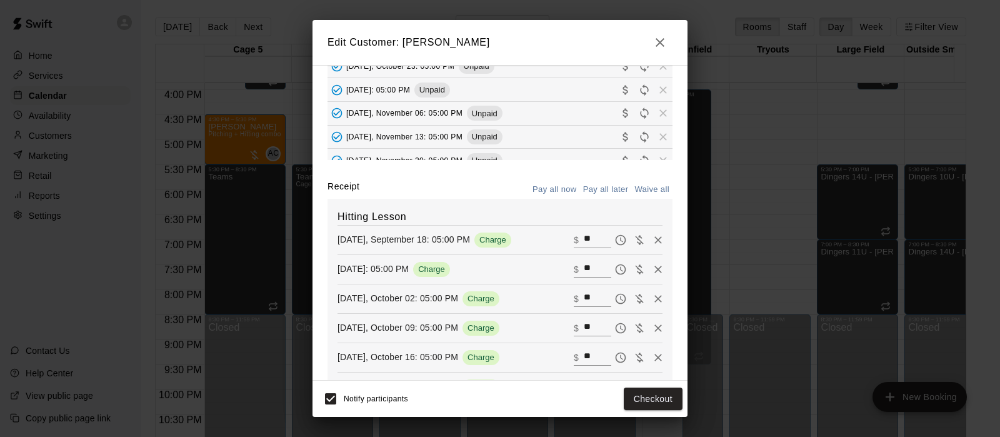
scroll to position [73, 0]
click at [620, 138] on icon "Collect payment" at bounding box center [626, 137] width 13 height 13
click at [620, 113] on icon "Collect payment" at bounding box center [626, 115] width 13 height 13
click at [623, 136] on icon "Collect payment" at bounding box center [625, 138] width 5 height 9
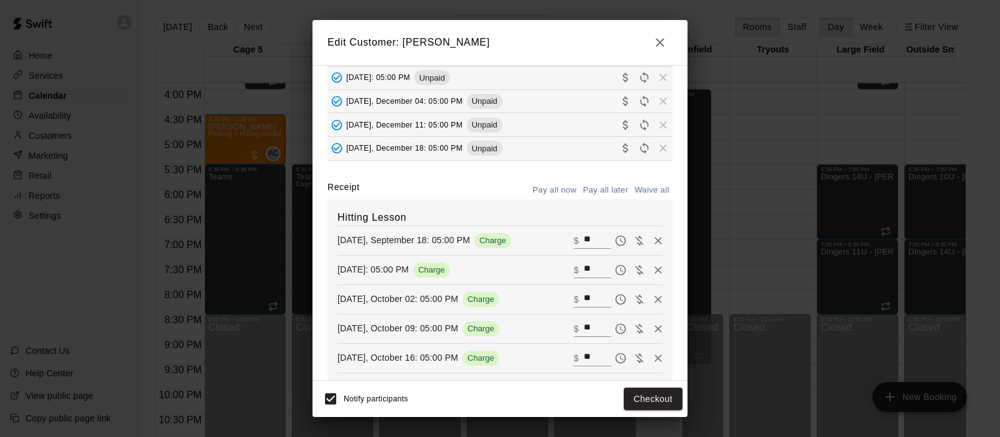
scroll to position [661, 0]
click at [623, 95] on icon "Collect payment" at bounding box center [625, 99] width 5 height 9
click at [602, 126] on div "Collect payment" at bounding box center [602, 137] width 62 height 23
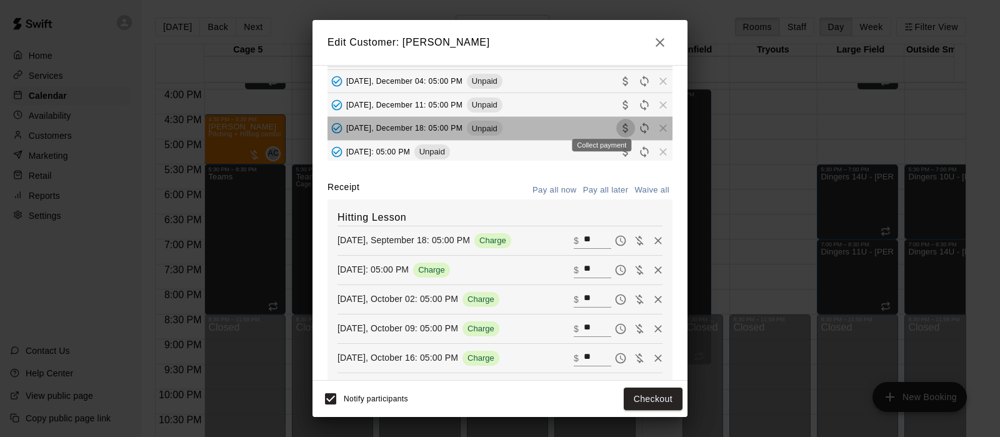
click at [620, 129] on icon "Collect payment" at bounding box center [626, 128] width 13 height 13
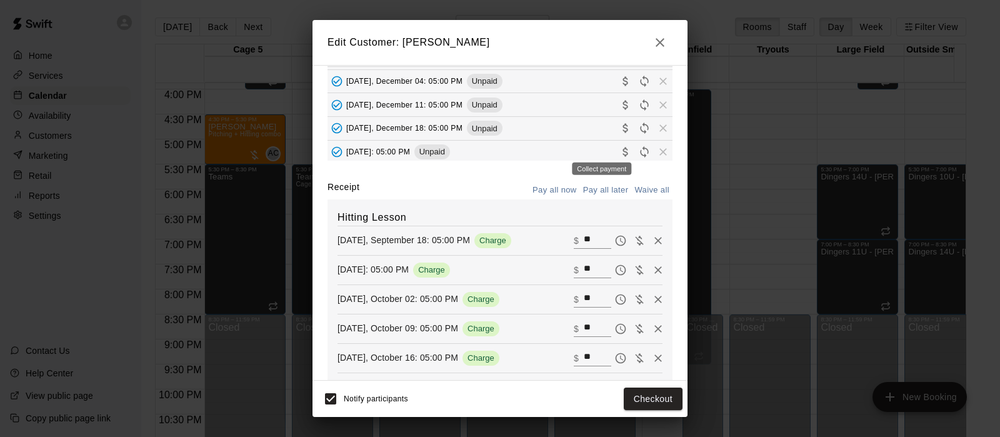
click at [623, 152] on icon "Collect payment" at bounding box center [625, 151] width 5 height 9
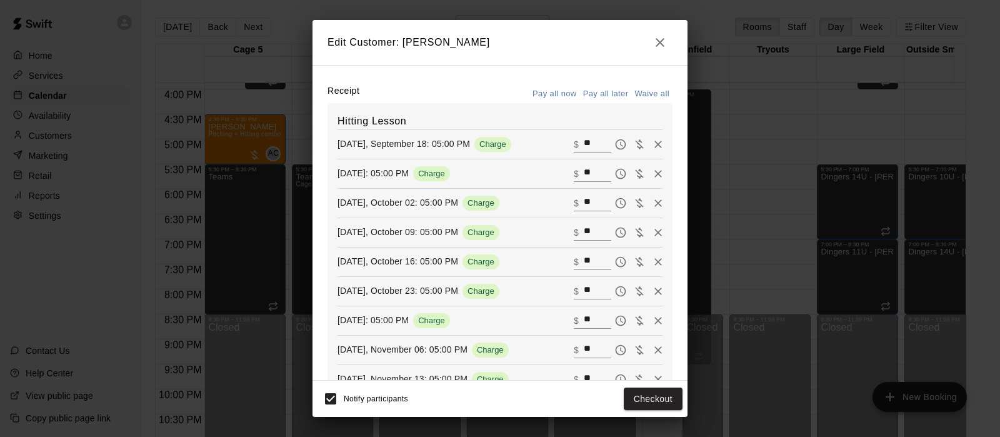
scroll to position [169, 0]
click at [584, 151] on input "**" at bounding box center [598, 144] width 28 height 16
type input "*"
type input "**"
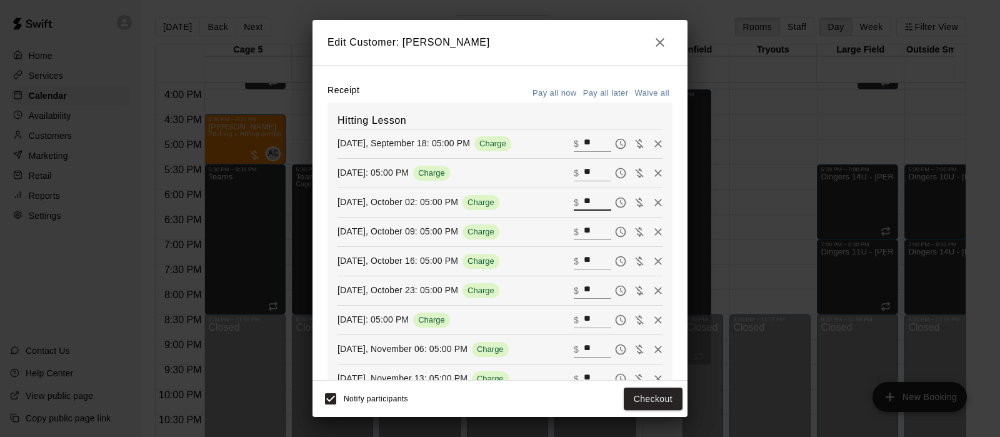
type input "**"
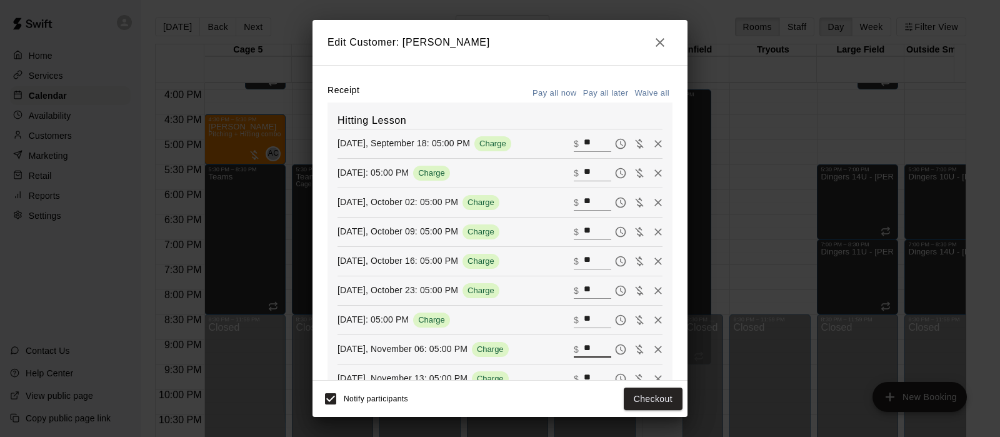
type input "**"
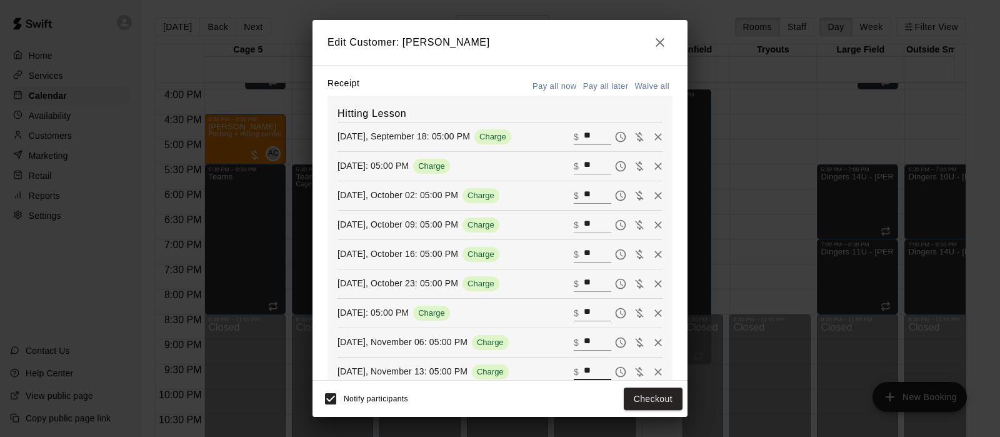
type input "**"
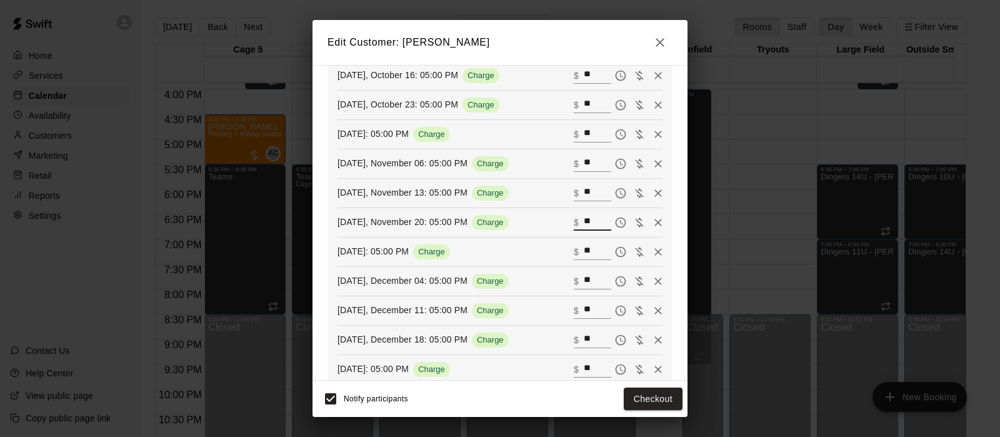
type input "**"
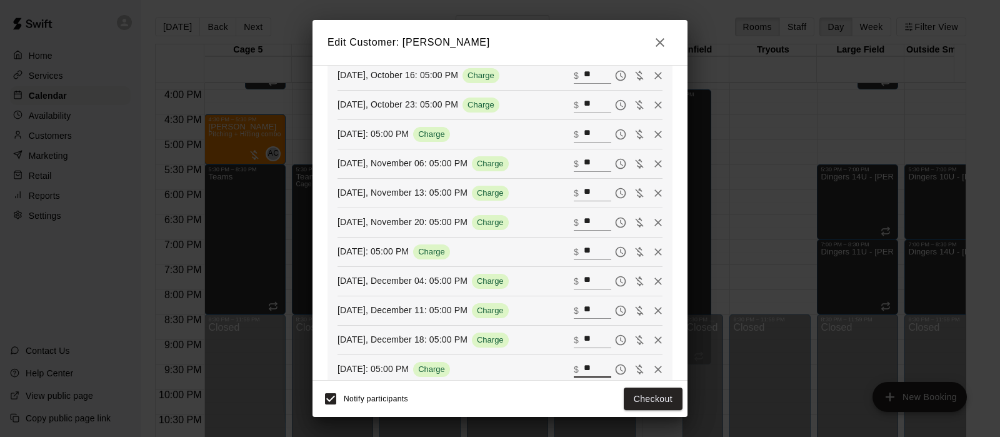
type input "**"
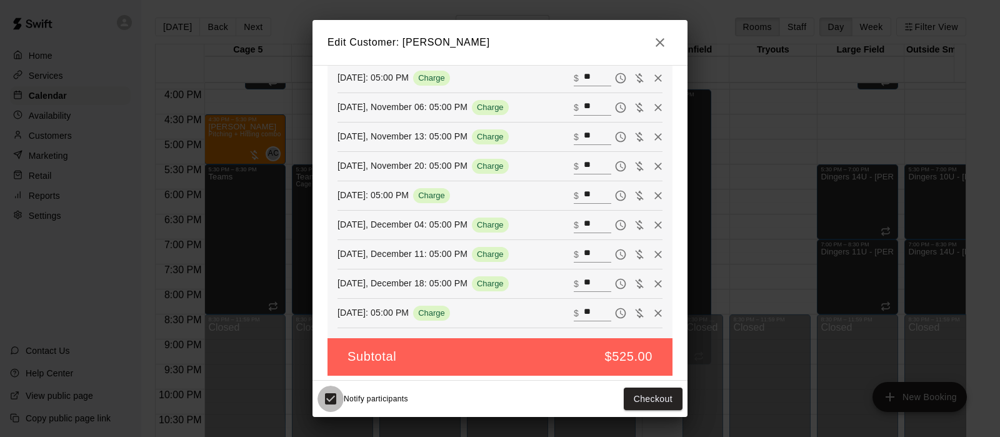
scroll to position [416, 0]
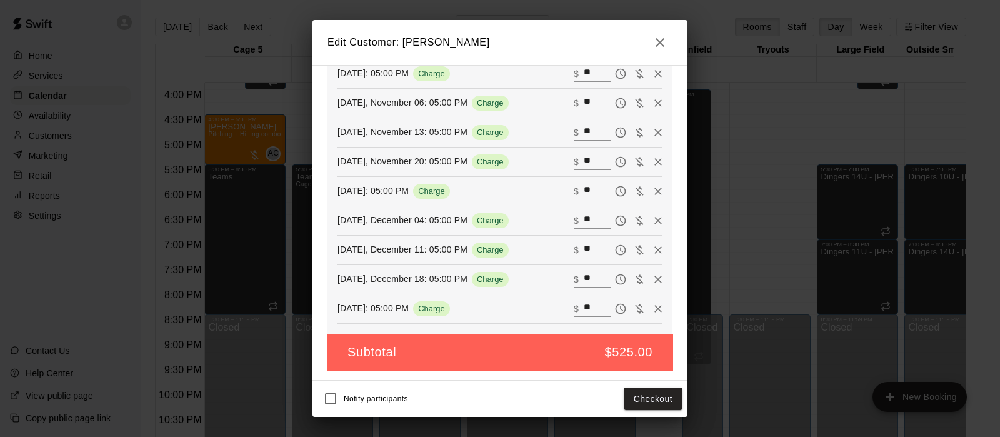
click at [646, 401] on button "Checkout" at bounding box center [653, 399] width 59 height 23
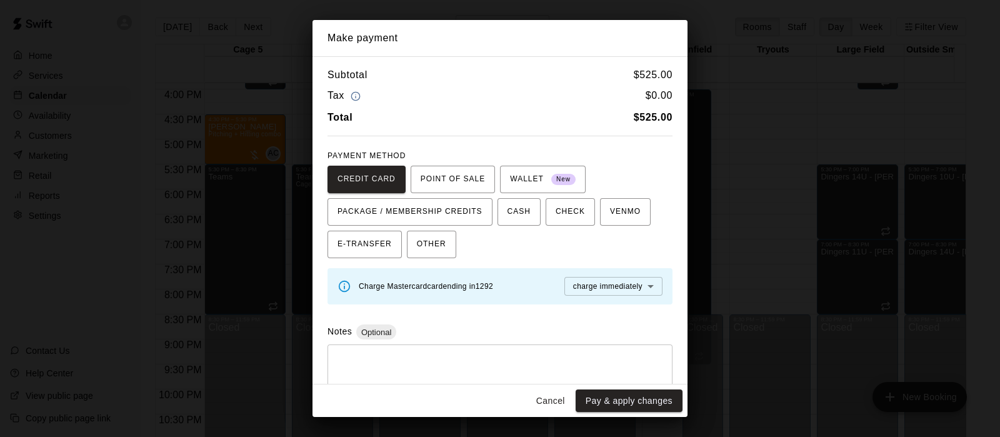
click at [614, 286] on body "Home Services Calendar Availability Customers Marketing Retail Reports Settings…" at bounding box center [500, 228] width 1000 height 457
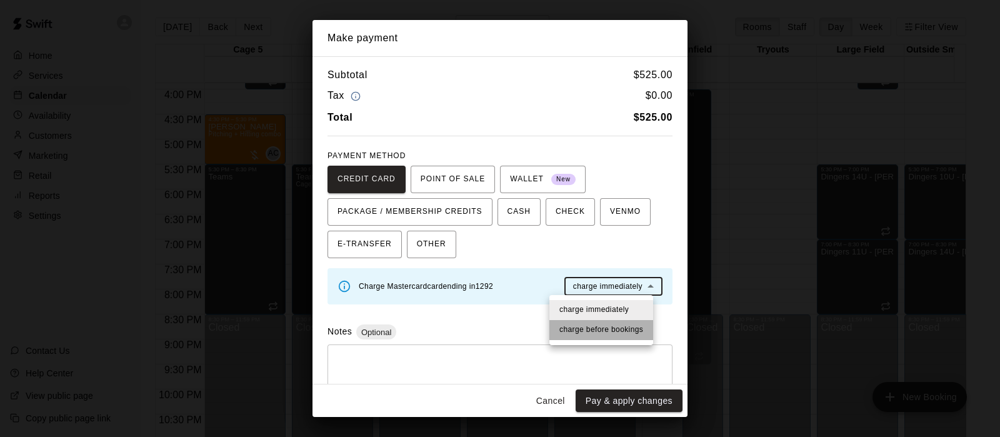
click at [606, 330] on span "charge before booking s" at bounding box center [602, 330] width 84 height 13
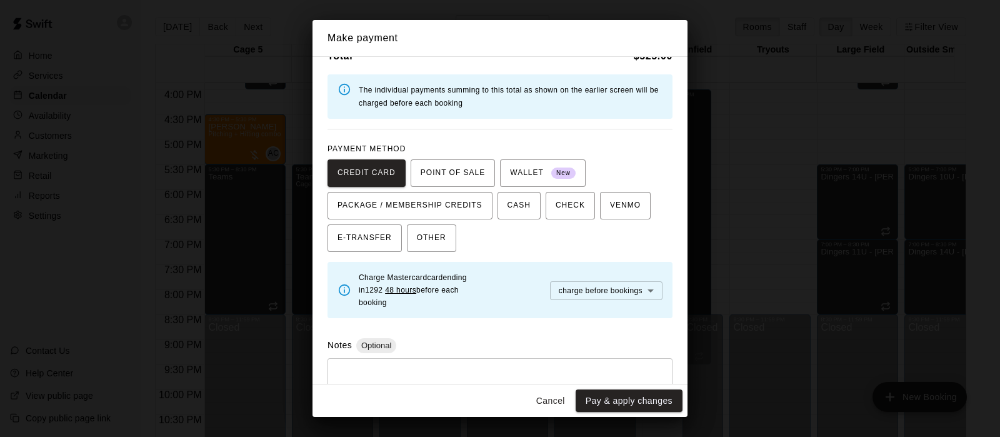
scroll to position [101, 0]
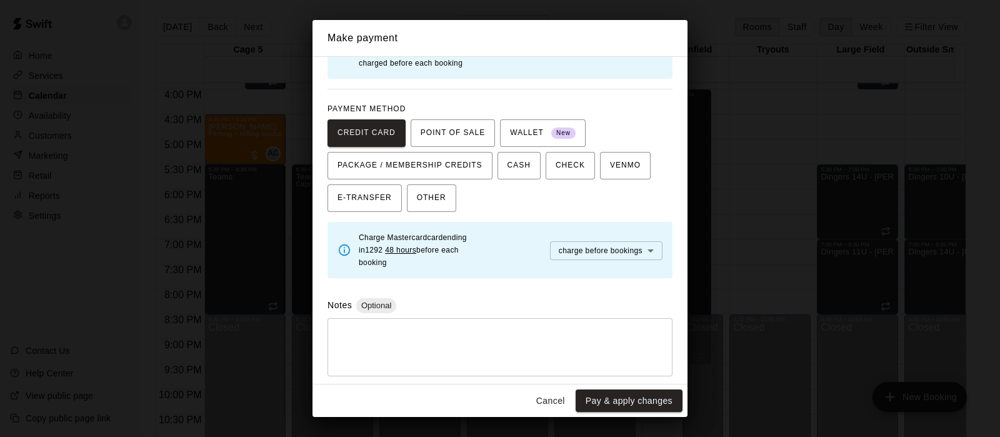
click at [640, 392] on button "Pay & apply changes" at bounding box center [629, 400] width 107 height 23
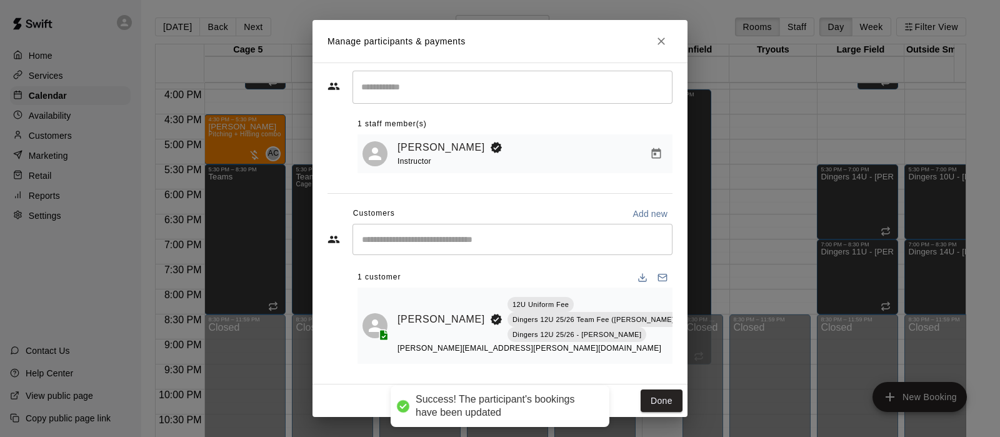
scroll to position [372, 0]
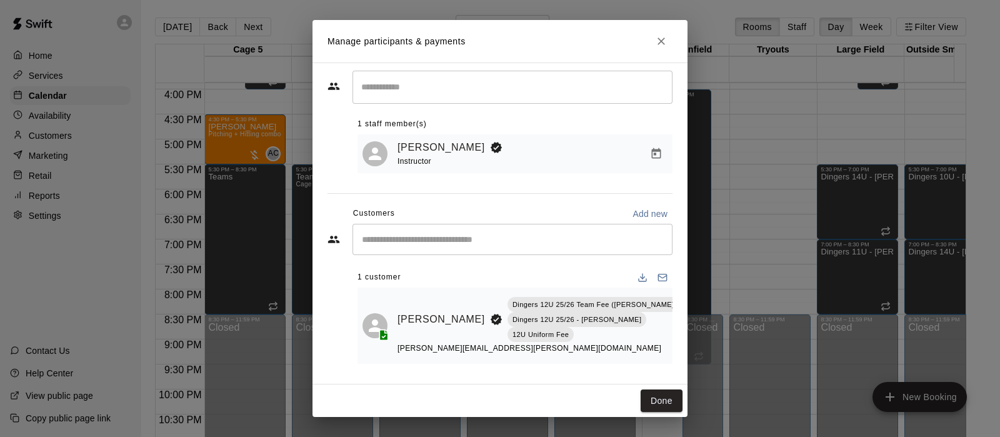
click at [668, 402] on button "Done" at bounding box center [662, 400] width 42 height 23
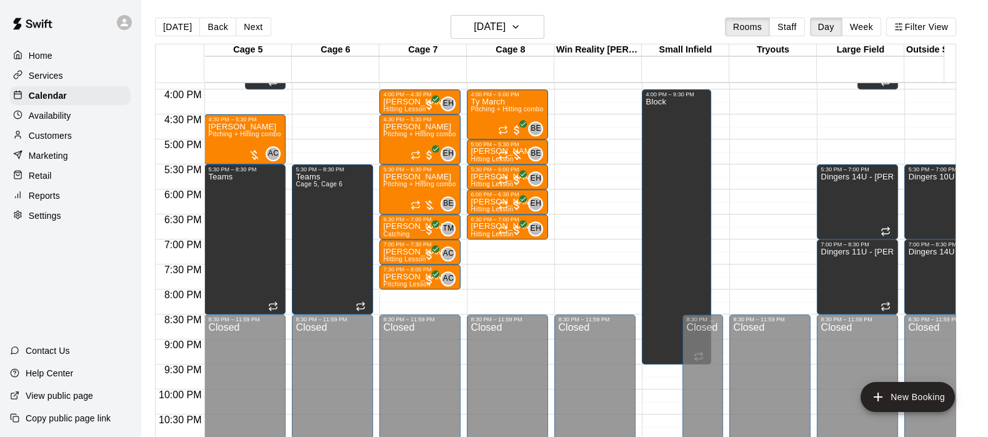
click at [514, 158] on div at bounding box center [510, 155] width 25 height 13
